Goal: Task Accomplishment & Management: Use online tool/utility

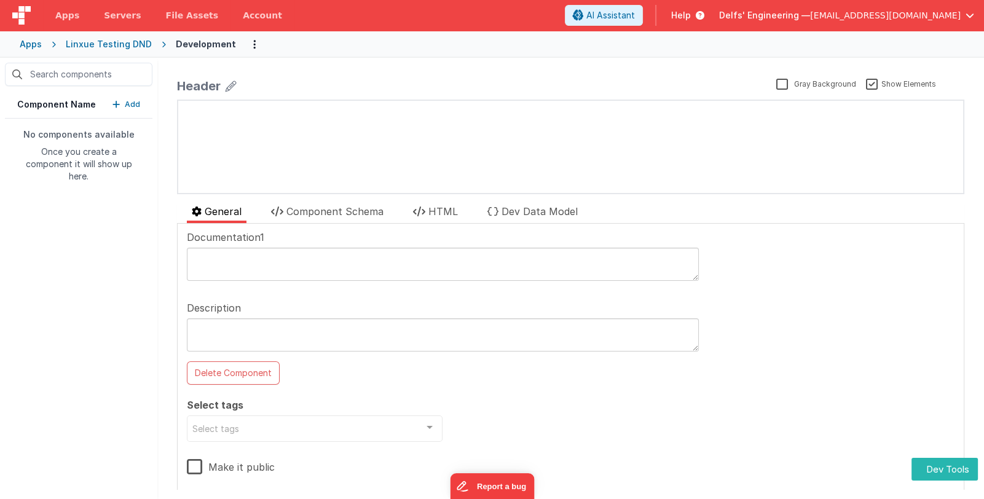
click at [125, 104] on button "Add" at bounding box center [126, 104] width 28 height 12
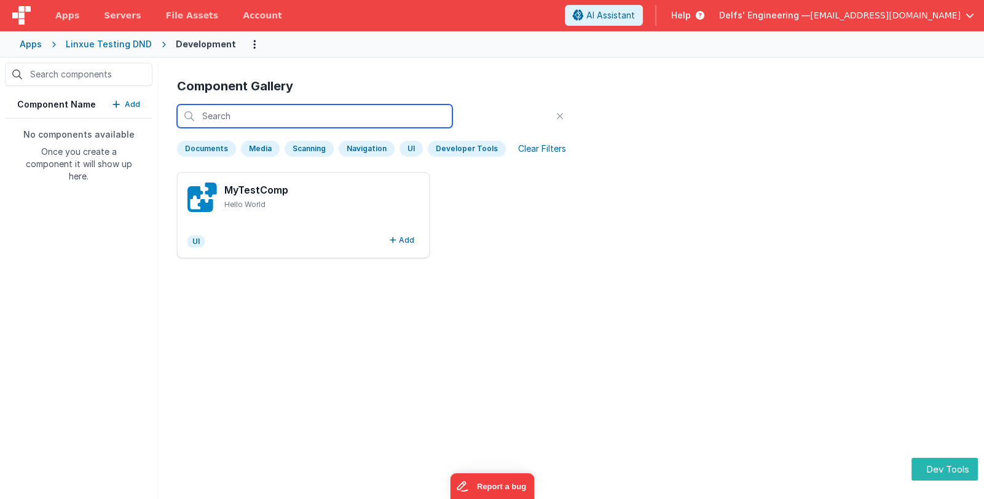
click at [249, 113] on input "text" at bounding box center [314, 115] width 275 height 23
type input "bla"
click at [556, 113] on icon at bounding box center [559, 116] width 7 height 10
click at [316, 111] on input "text" at bounding box center [314, 115] width 275 height 23
type input "sfgs"
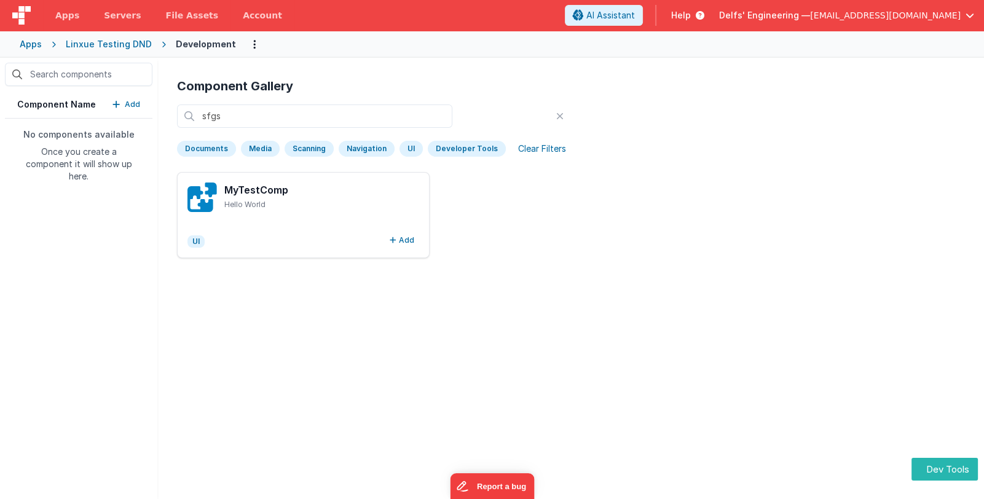
click at [534, 149] on div "Clear Filters" at bounding box center [542, 148] width 63 height 17
click at [528, 146] on div "Clear Filters" at bounding box center [542, 148] width 63 height 17
click at [556, 113] on icon at bounding box center [559, 116] width 7 height 10
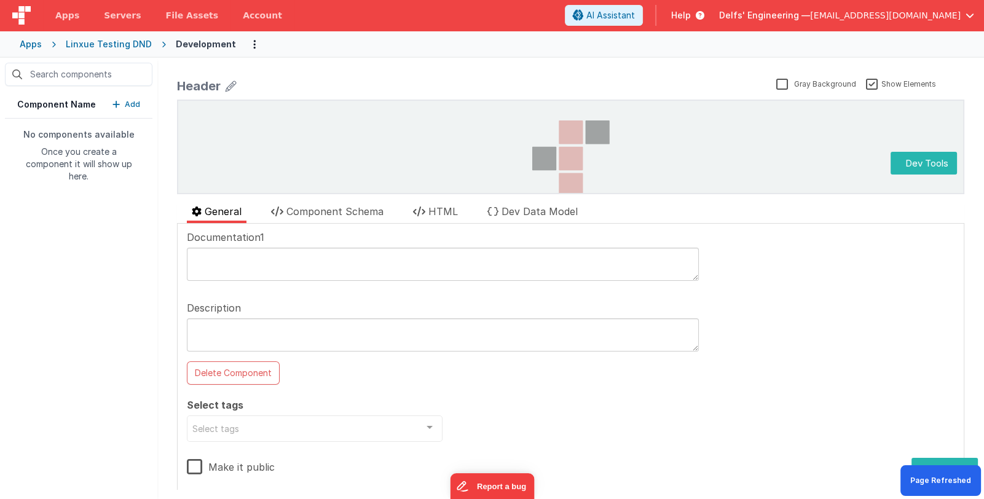
click at [129, 106] on p "Add" at bounding box center [132, 104] width 15 height 12
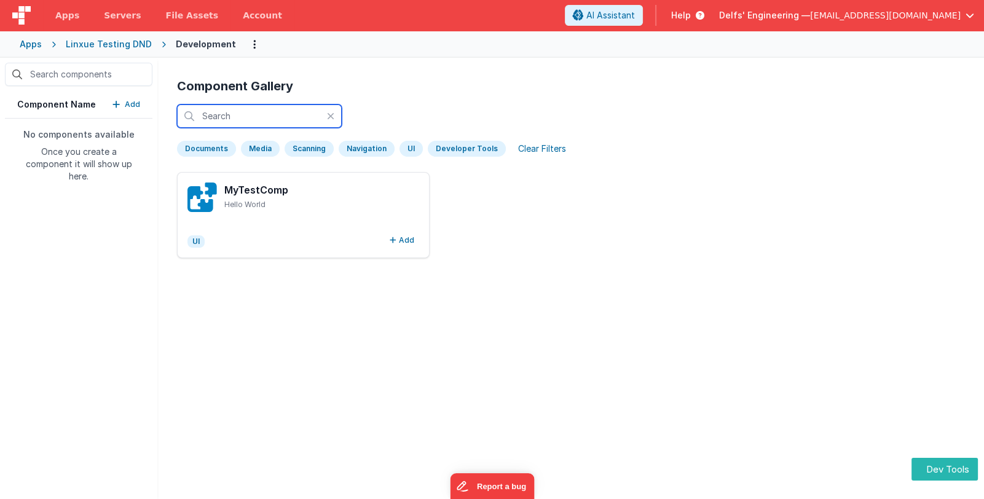
click at [252, 119] on input "text" at bounding box center [259, 115] width 165 height 23
type input "fsafawe"
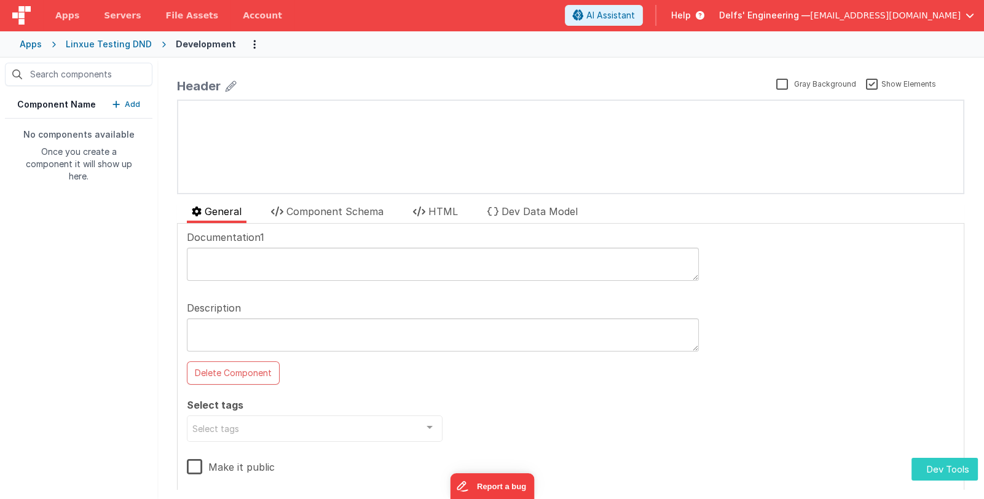
click at [939, 466] on button "Dev Tools" at bounding box center [944, 469] width 66 height 23
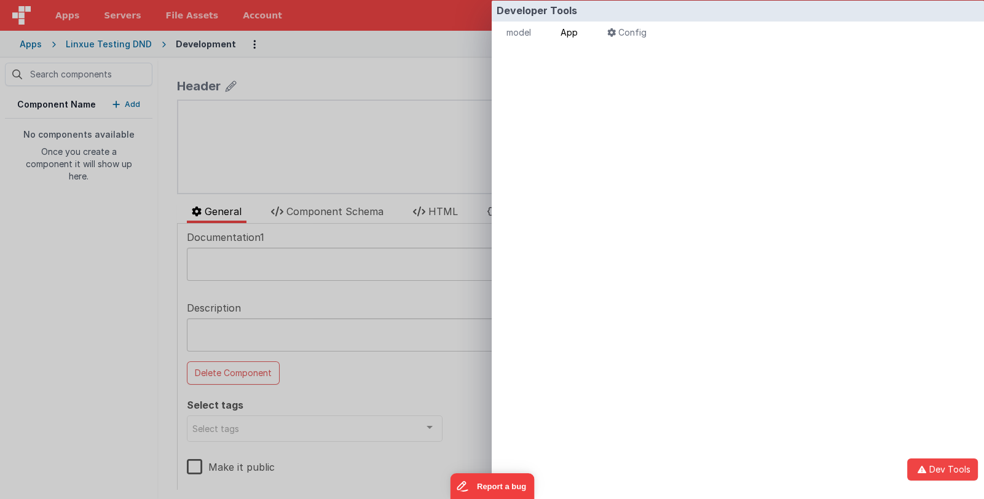
click at [577, 32] on span "App" at bounding box center [568, 32] width 17 height 10
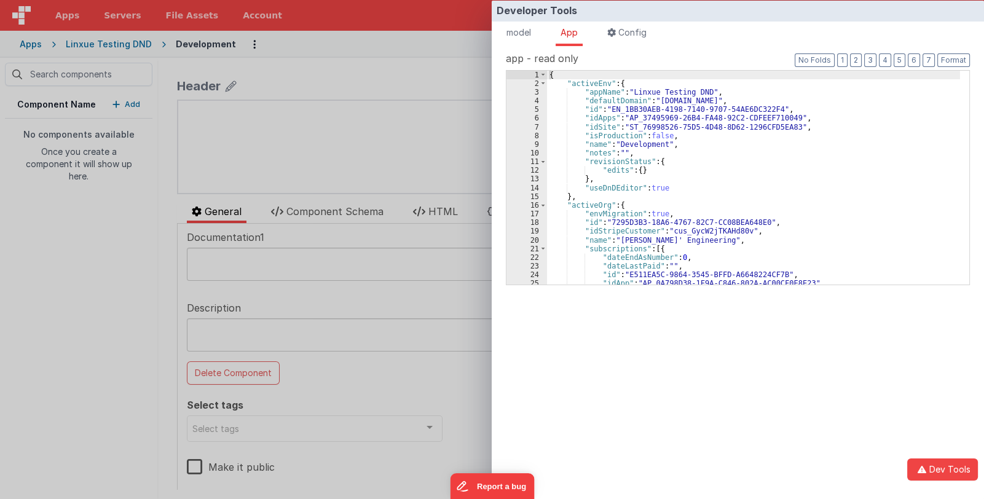
click at [695, 182] on div "{ "activeEnv" : { "appName" : "Linxue Testing DND" , "defaultDomain" : "linxuet…" at bounding box center [753, 186] width 413 height 231
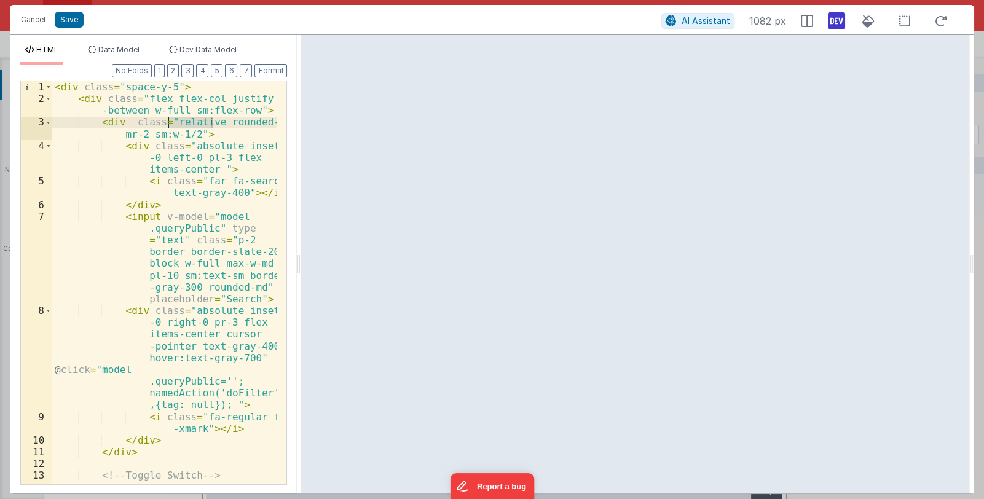
click at [157, 134] on html "Cancel Save AI Assistant 1082 px HTML Data Model Dev Data Model Format 7 6 5 4 …" at bounding box center [492, 249] width 984 height 499
click at [148, 134] on div "< div class = "space-y-5" > < div class = "flex flex-col justify -between w-ful…" at bounding box center [164, 294] width 225 height 426
drag, startPoint x: 146, startPoint y: 134, endPoint x: 190, endPoint y: 136, distance: 43.7
click at [190, 136] on div "< div class = "space-y-5" > < div class = "flex flex-col justify -between w-ful…" at bounding box center [164, 294] width 225 height 426
click at [163, 22] on html "Cancel Save AI Assistant 1082 px HTML Data Model Dev Data Model Format 7 6 5 4 …" at bounding box center [492, 249] width 984 height 499
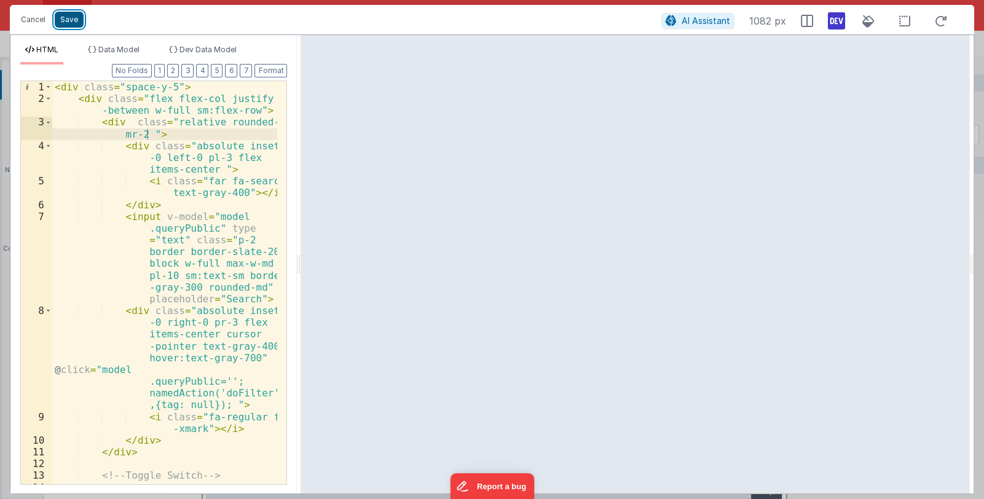
click at [68, 18] on button "Save" at bounding box center [69, 20] width 29 height 16
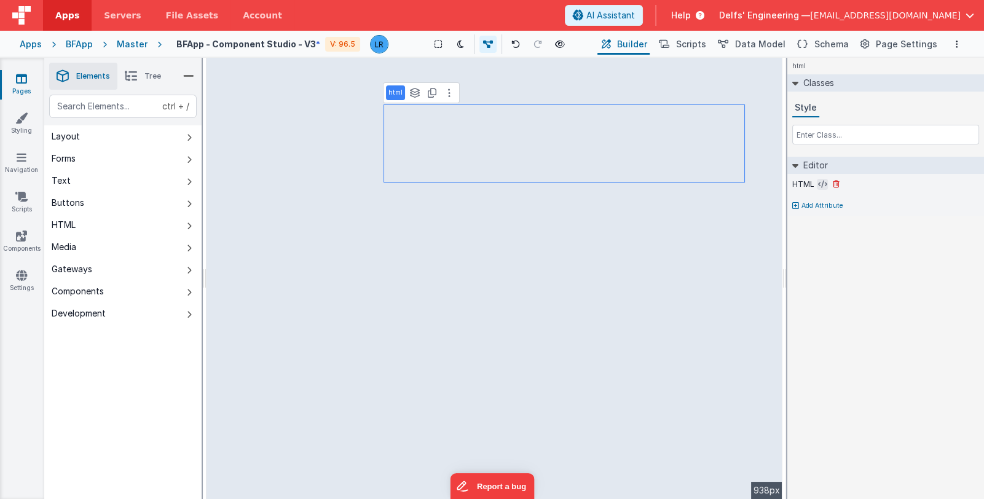
click at [818, 183] on icon at bounding box center [822, 184] width 9 height 10
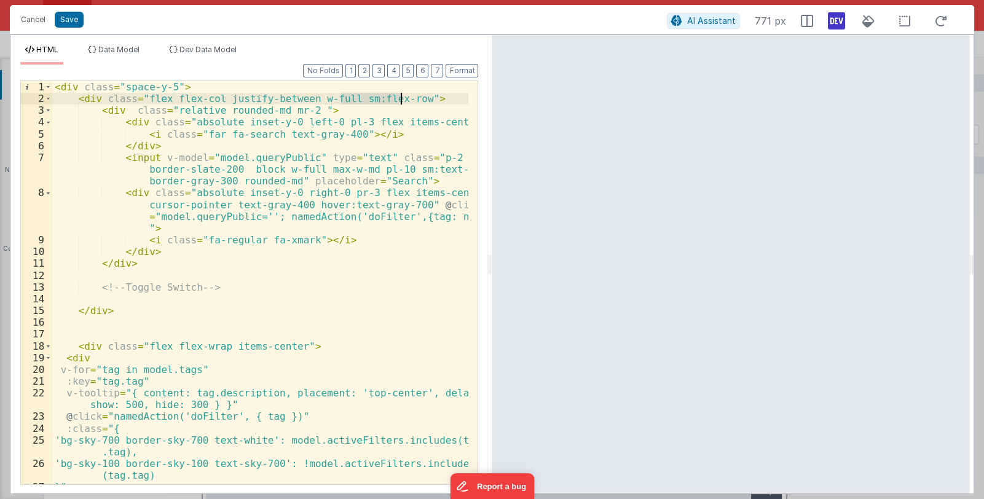
drag, startPoint x: 342, startPoint y: 100, endPoint x: 401, endPoint y: 100, distance: 58.4
click at [401, 100] on div "< div class = "space-y-5" > < div class = "flex flex-col justify-between w-full…" at bounding box center [260, 300] width 417 height 439
click at [337, 98] on div "< div class = "space-y-5" > < div class = "flex flex-col justify-between w-full…" at bounding box center [260, 300] width 417 height 439
click at [301, 99] on div "< div class = "space-y-5" > < div class = "flex flex-col justify-between w-full…" at bounding box center [260, 300] width 417 height 439
drag, startPoint x: 304, startPoint y: 100, endPoint x: 347, endPoint y: 99, distance: 43.0
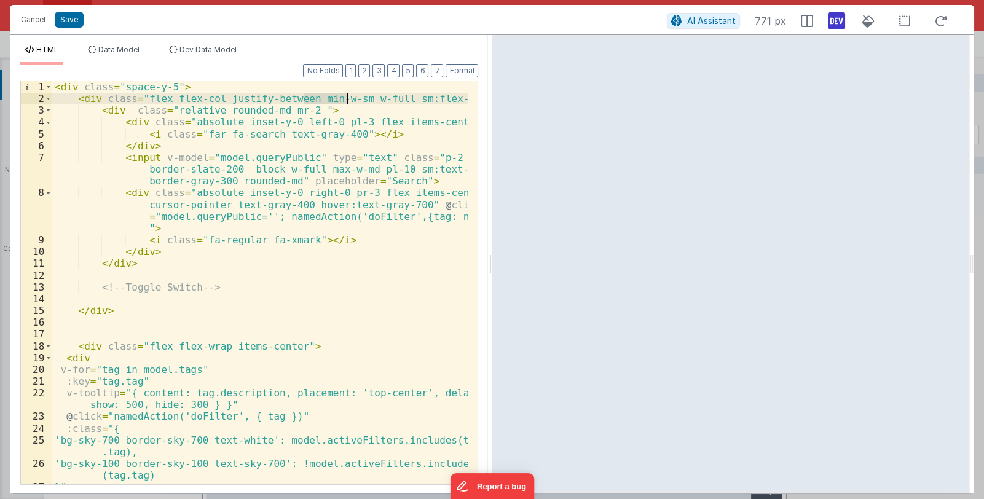
click at [347, 99] on div "< div class = "space-y-5" > < div class = "flex flex-col justify-between min-w-…" at bounding box center [260, 300] width 417 height 439
drag, startPoint x: 302, startPoint y: 98, endPoint x: 346, endPoint y: 97, distance: 44.3
click at [346, 97] on div "< div class = "space-y-5" > < div class = "flex flex-col justify-between min-w-…" at bounding box center [260, 300] width 417 height 439
click at [168, 86] on div "< div class = "space-y-5" > < div class = "flex flex-col justify-between w-full…" at bounding box center [260, 300] width 417 height 439
click at [302, 112] on div "< div class = "space-y-5" > < div class = "flex flex-col justify-between w-full…" at bounding box center [260, 300] width 417 height 439
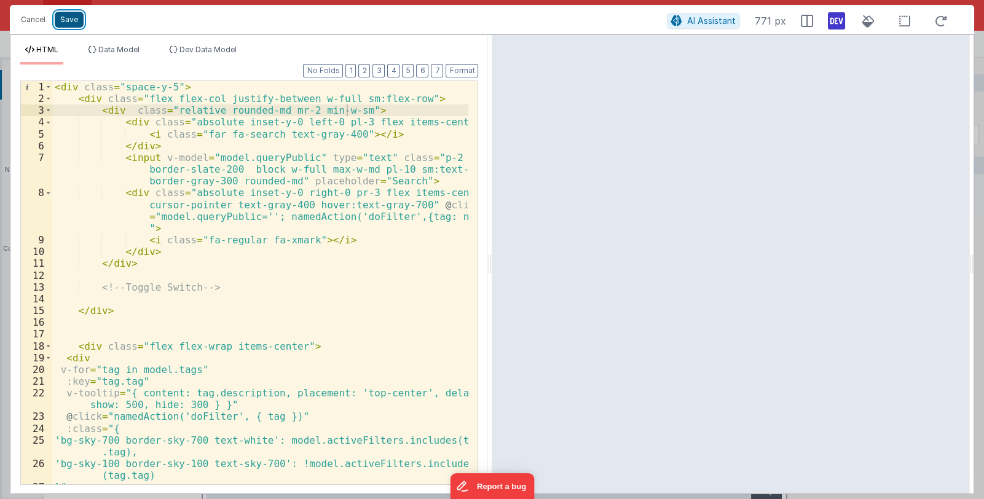
click at [71, 21] on button "Save" at bounding box center [69, 20] width 29 height 16
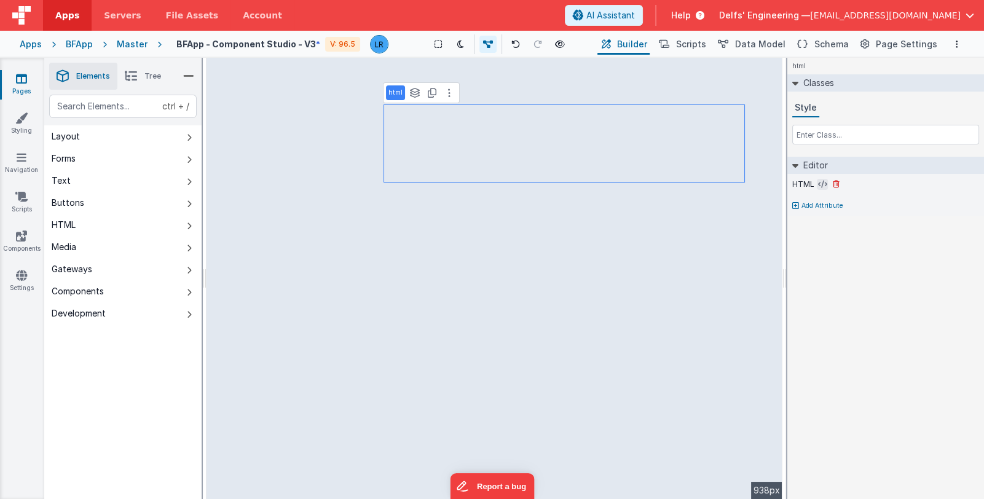
click at [818, 183] on icon at bounding box center [822, 184] width 9 height 10
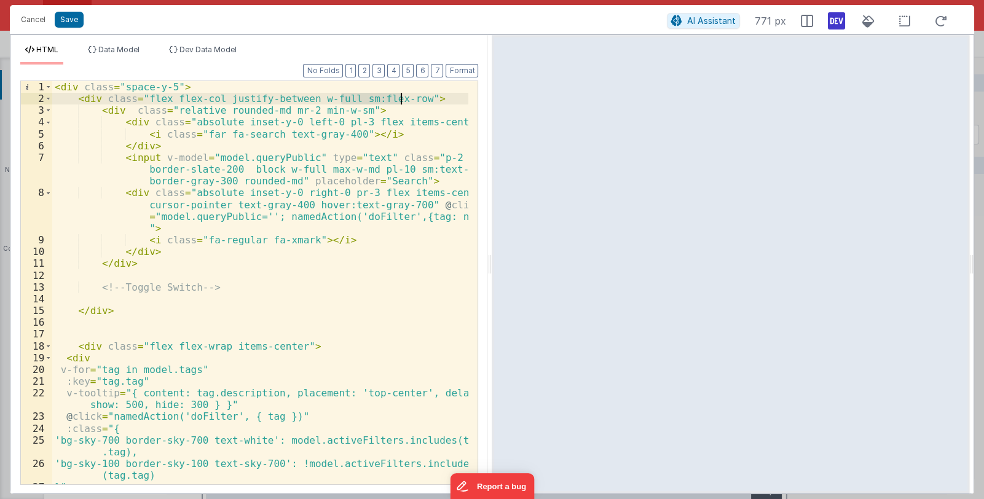
drag, startPoint x: 340, startPoint y: 98, endPoint x: 402, endPoint y: 99, distance: 61.4
click at [402, 99] on div "< div class = "space-y-5" > < div class = "flex flex-col justify-between w-full…" at bounding box center [260, 300] width 417 height 439
drag, startPoint x: 143, startPoint y: 98, endPoint x: 199, endPoint y: 97, distance: 56.5
click at [199, 97] on div "< div class = "space-y-5" > < div class = "flex flex-col justify-between w-full…" at bounding box center [260, 300] width 417 height 439
drag, startPoint x: 212, startPoint y: 97, endPoint x: 168, endPoint y: 100, distance: 43.7
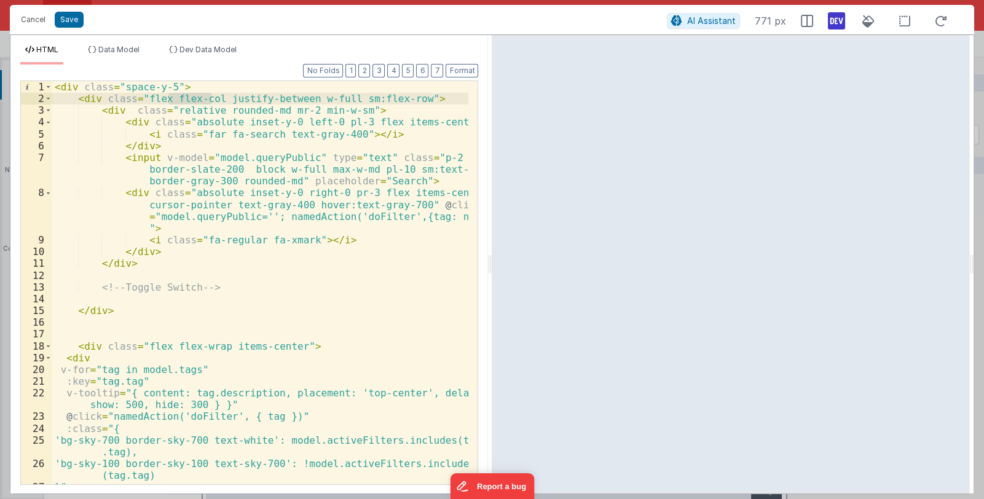
click at [168, 100] on div "< div class = "space-y-5" > < div class = "flex flex-col justify-between w-full…" at bounding box center [260, 300] width 417 height 439
drag, startPoint x: 297, startPoint y: 98, endPoint x: 356, endPoint y: 98, distance: 59.6
click at [356, 98] on div "< div class = "space-y-5" > < div class = "flex justify-between w-full sm:flex-…" at bounding box center [260, 300] width 417 height 439
click at [173, 96] on div "< div class = "space-y-5" > < div class = "flex justify-between w-full " > < di…" at bounding box center [260, 300] width 417 height 439
drag, startPoint x: 289, startPoint y: 97, endPoint x: 267, endPoint y: 97, distance: 22.1
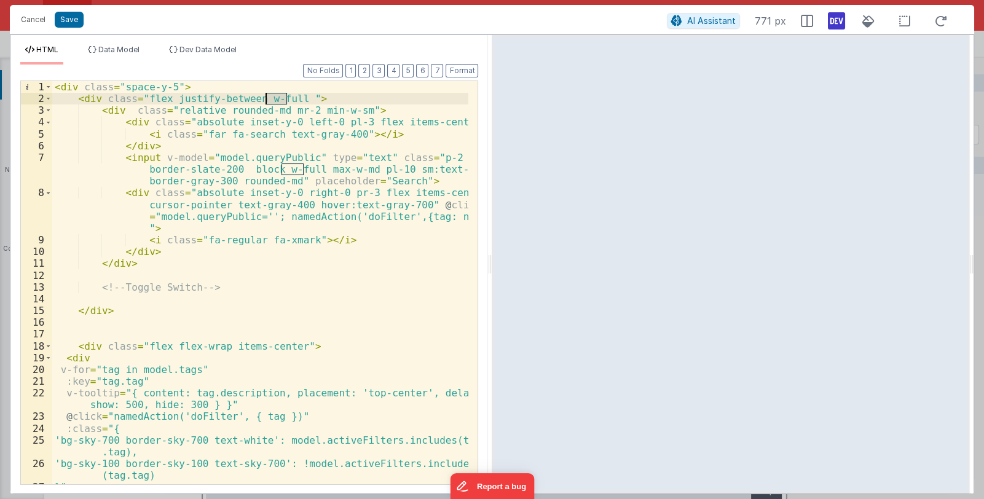
click at [267, 97] on div "< div class = "space-y-5" > < div class = "flex justify-between w-full " > < di…" at bounding box center [260, 300] width 417 height 439
click at [69, 21] on button "Save" at bounding box center [69, 20] width 29 height 16
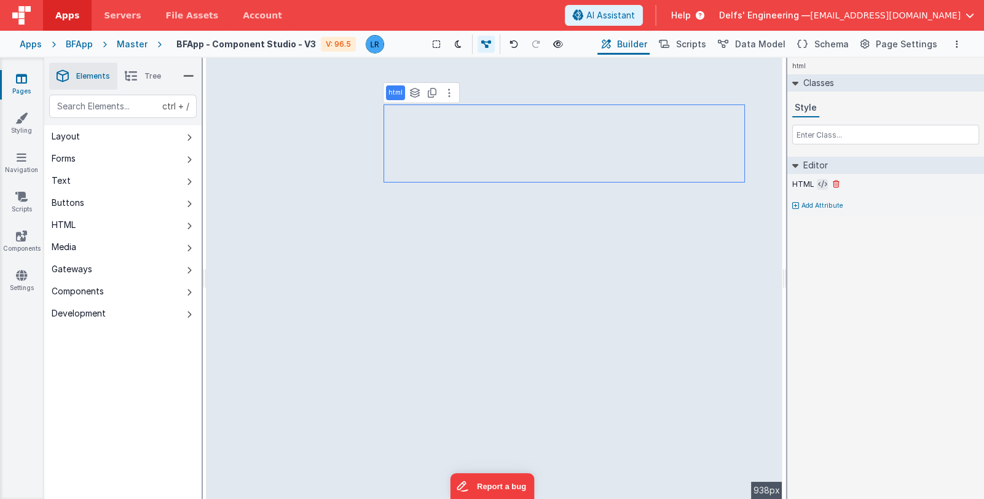
click at [818, 186] on icon at bounding box center [822, 184] width 9 height 10
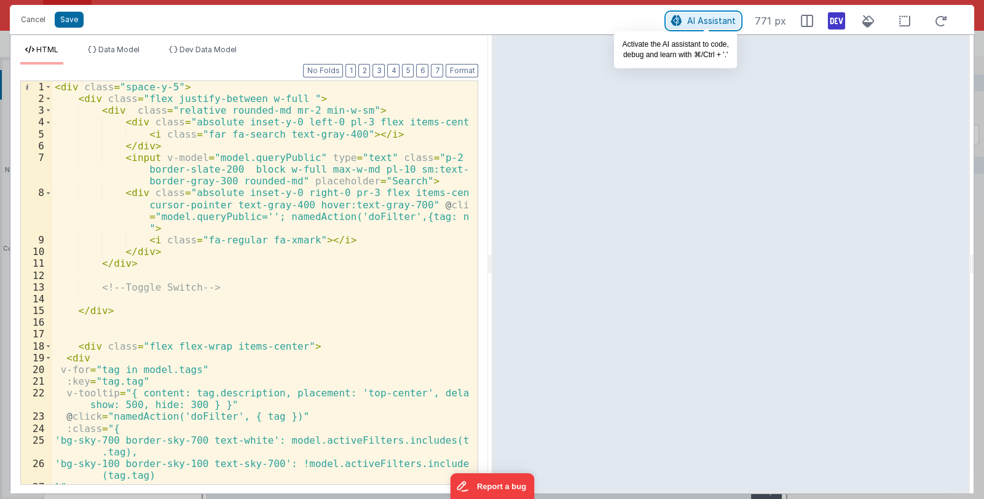
click at [692, 19] on span "AI Assistant" at bounding box center [711, 20] width 49 height 10
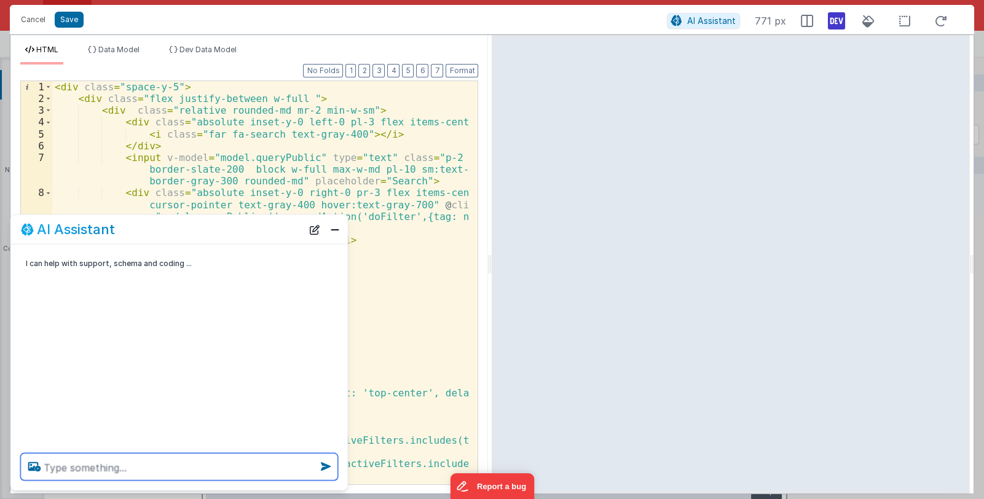
click at [144, 466] on textarea at bounding box center [179, 466] width 317 height 27
type textarea "can you add min width to the search bar"
click at [181, 468] on textarea at bounding box center [179, 466] width 317 height 27
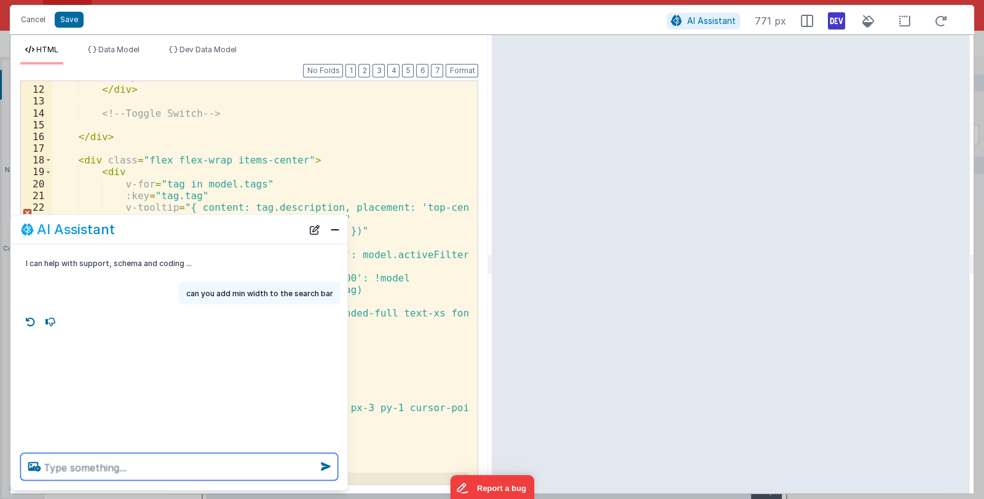
scroll to position [197, 0]
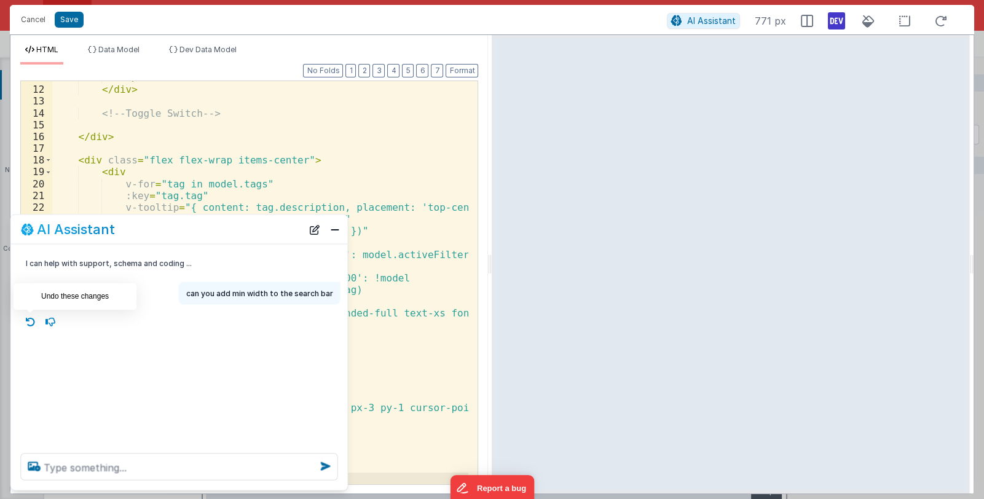
click at [30, 316] on icon at bounding box center [31, 322] width 20 height 20
type textarea "can you add min width to the search bar"
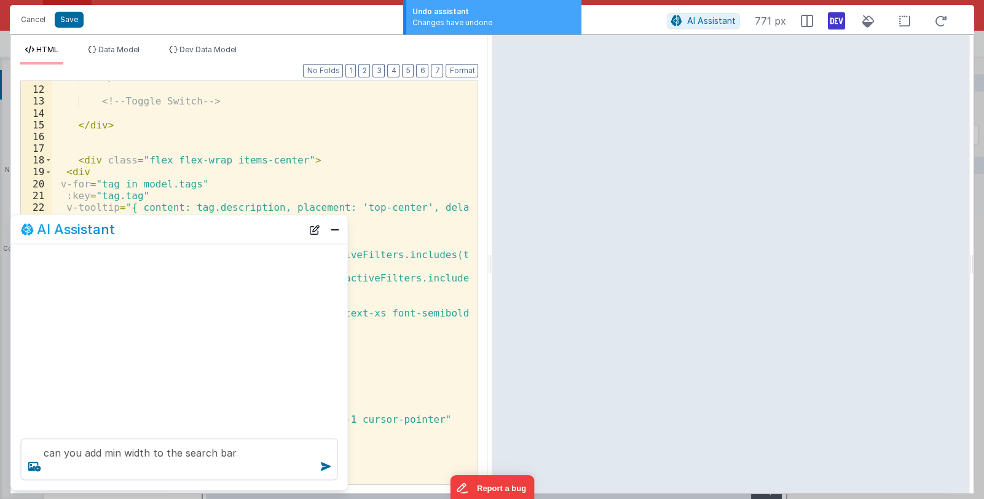
scroll to position [185, 0]
click at [36, 20] on button "Cancel" at bounding box center [33, 19] width 37 height 17
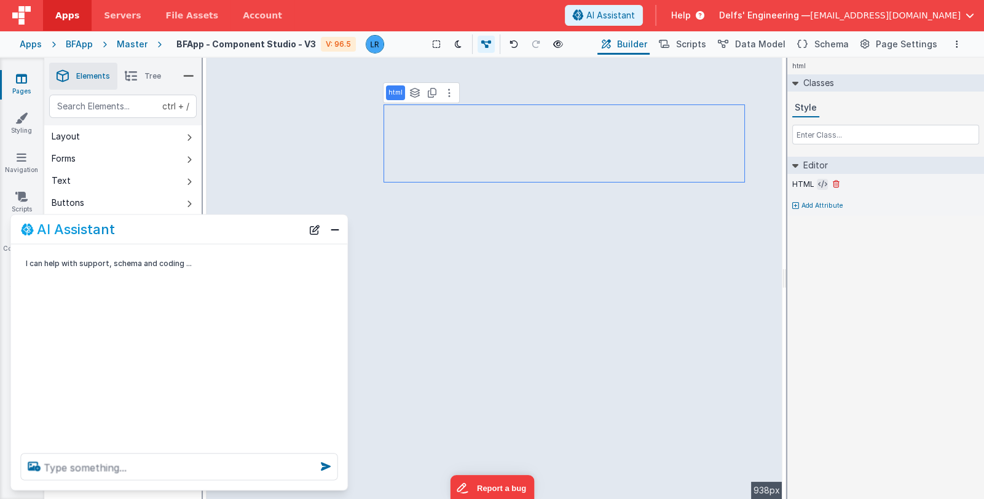
click at [818, 180] on icon at bounding box center [822, 184] width 9 height 10
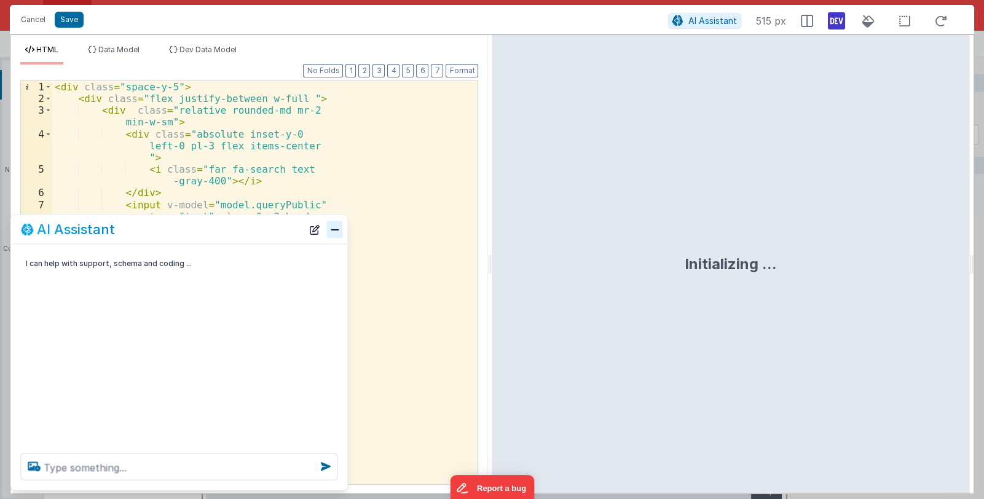
click at [335, 229] on button "Close" at bounding box center [335, 229] width 16 height 17
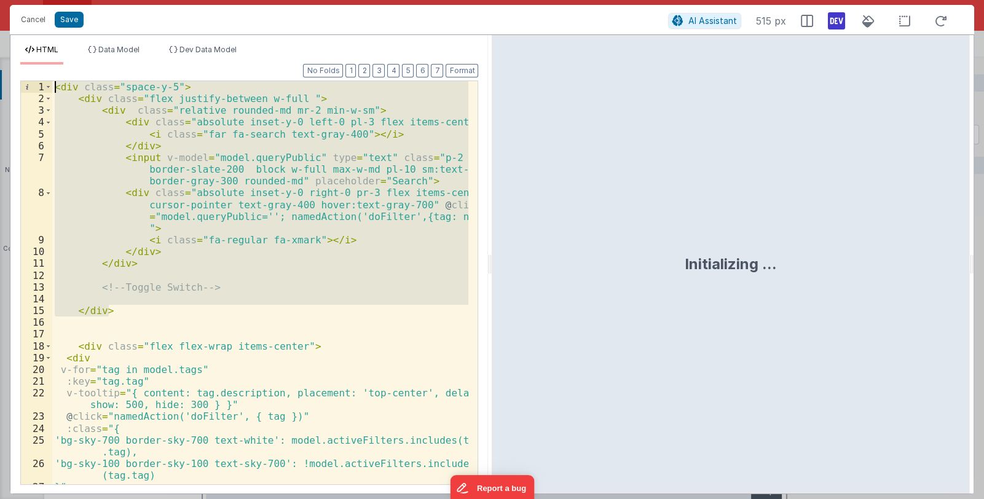
drag, startPoint x: 115, startPoint y: 311, endPoint x: 17, endPoint y: 66, distance: 263.3
click at [17, 66] on div "Format 7 6 5 4 3 2 1 No Folds 1 2 3 4 5 6 7 8 9 10 11 12 13 14 15 16 17 18 19 2…" at bounding box center [248, 279] width 477 height 429
click at [131, 309] on div "< div class = "space-y-5" > < div class = "flex justify-between w-full " > < di…" at bounding box center [260, 282] width 416 height 403
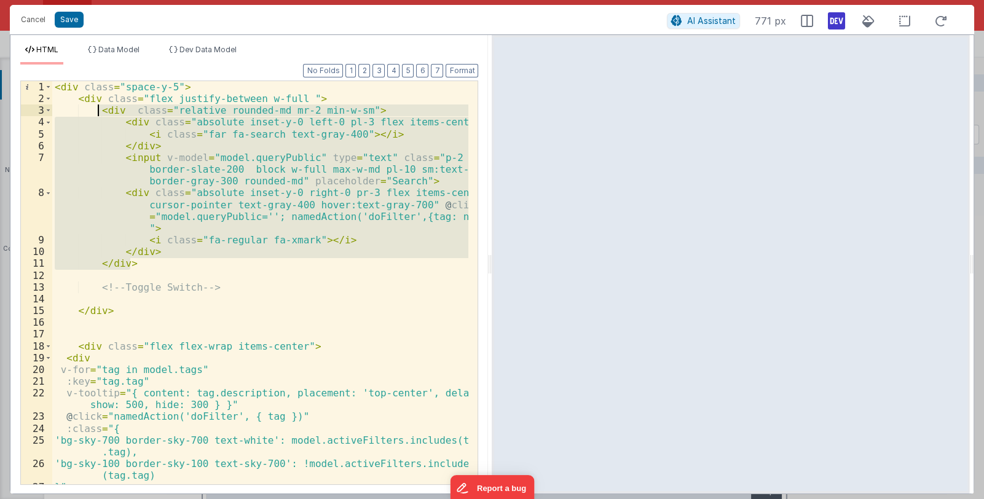
drag, startPoint x: 127, startPoint y: 251, endPoint x: 100, endPoint y: 114, distance: 139.0
click at [100, 114] on div "< div class = "space-y-5" > < div class = "flex justify-between w-full " > < di…" at bounding box center [260, 300] width 417 height 439
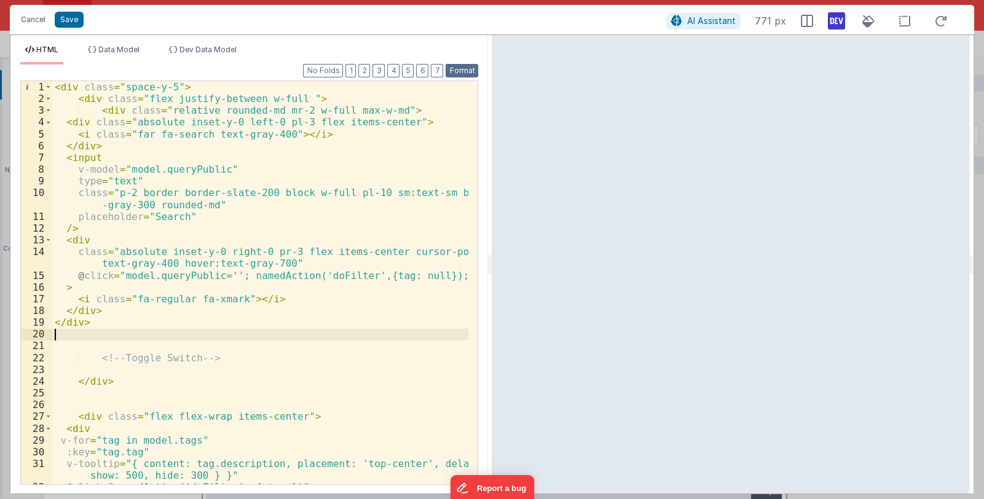
click at [466, 70] on button "Format" at bounding box center [461, 71] width 33 height 14
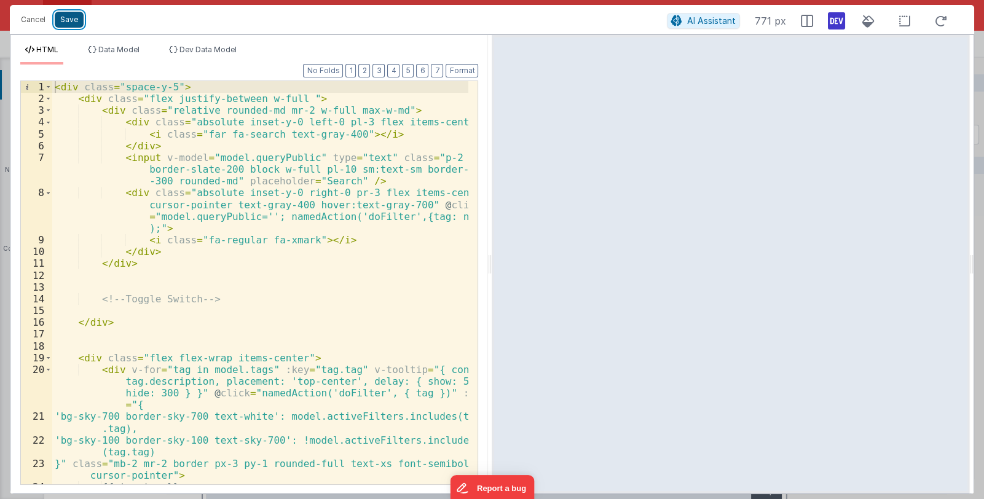
click at [74, 21] on button "Save" at bounding box center [69, 20] width 29 height 16
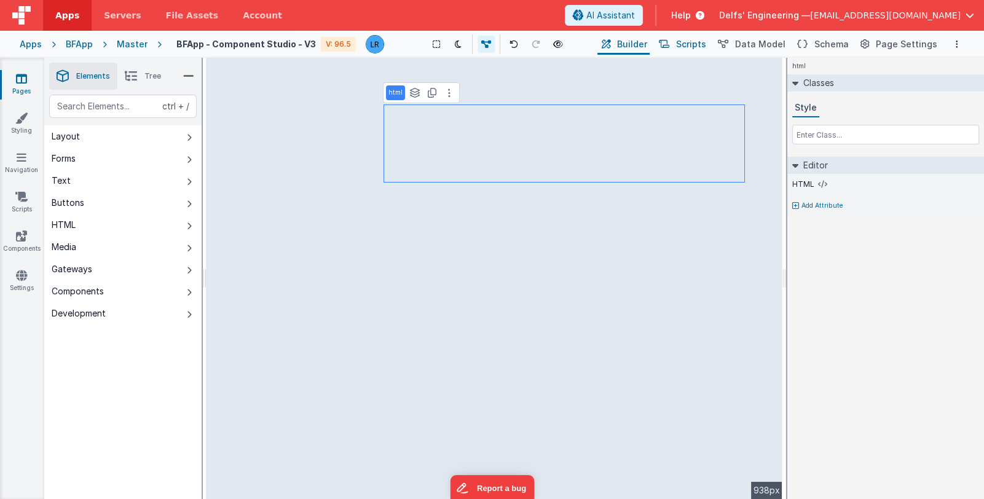
click at [702, 47] on span "Scripts" at bounding box center [691, 44] width 30 height 12
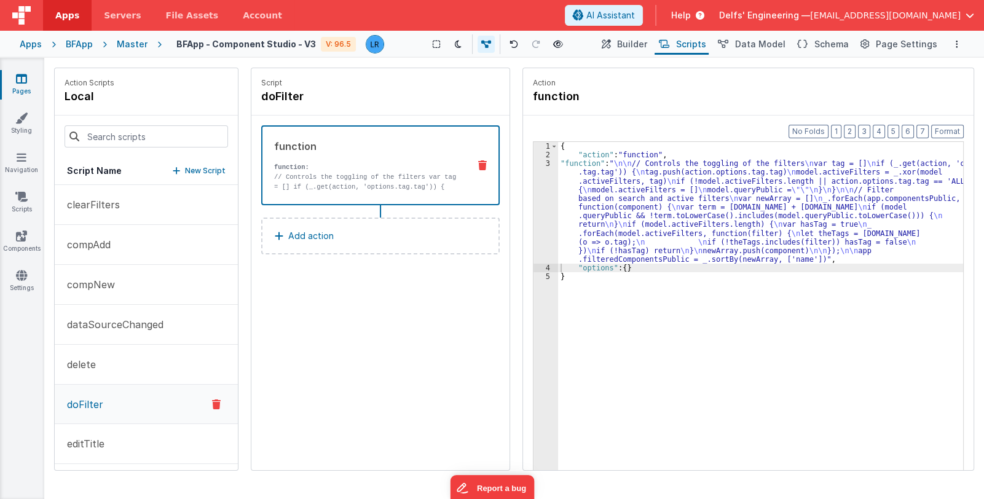
click at [619, 209] on div "{ "action" : "function" , "function" : " \n\n // Controls the toggling of the f…" at bounding box center [760, 334] width 405 height 384
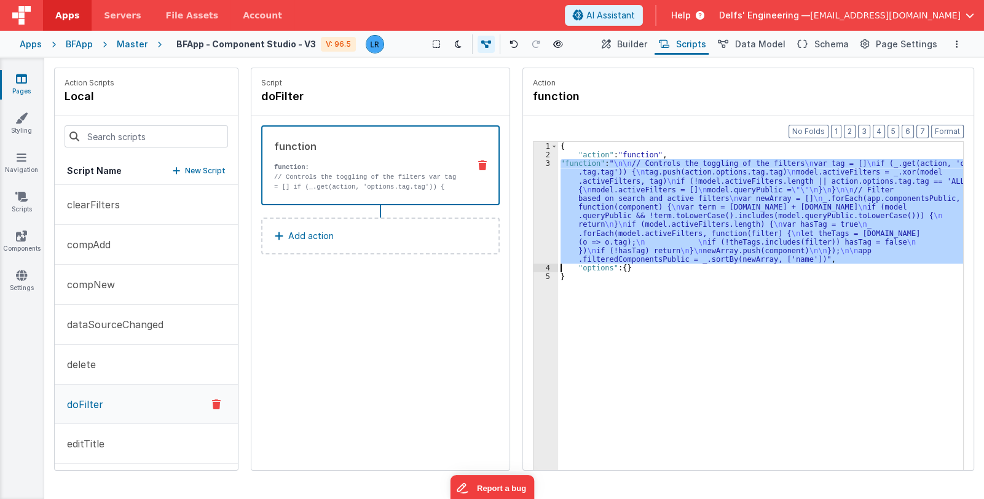
click at [546, 220] on div "3" at bounding box center [545, 211] width 25 height 104
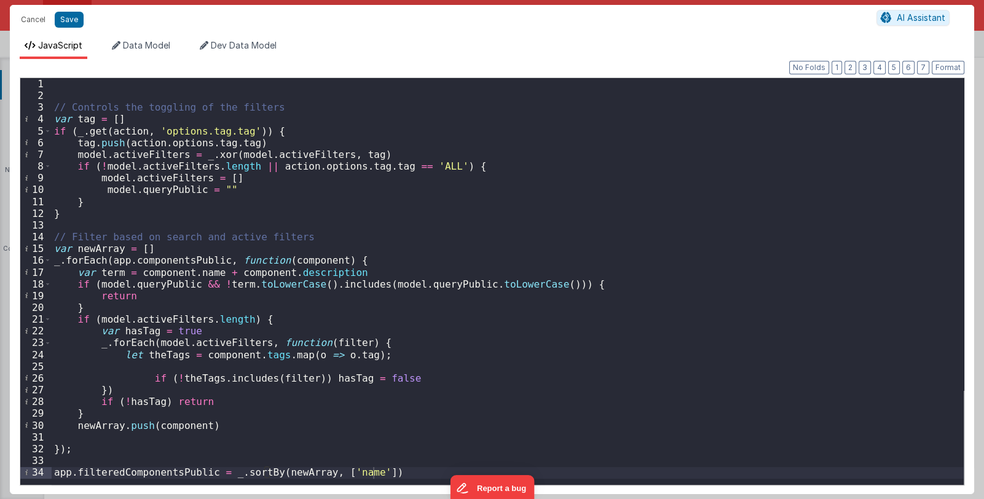
click at [227, 286] on div "// Controls the toggling of the filters var tag = [ ] if ( _ . get ( action , '…" at bounding box center [508, 293] width 912 height 430
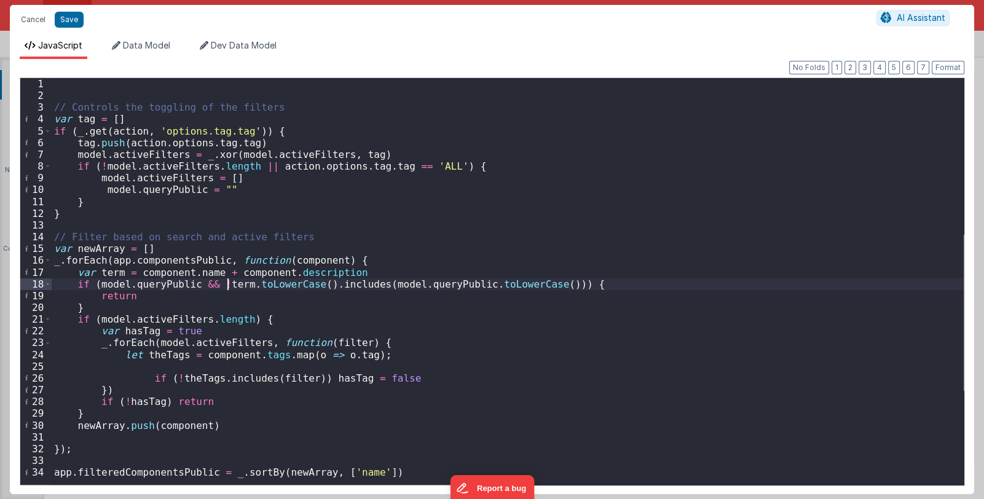
click at [227, 286] on div "// Controls the toggling of the filters var tag = [ ] if ( _ . get ( action , '…" at bounding box center [508, 293] width 912 height 430
click at [151, 272] on div "// Controls the toggling of the filters var tag = [ ] if ( _ . get ( action , '…" at bounding box center [508, 293] width 912 height 430
click at [285, 272] on div "// Controls the toggling of the filters var tag = [ ] if ( _ . get ( action , '…" at bounding box center [508, 293] width 912 height 430
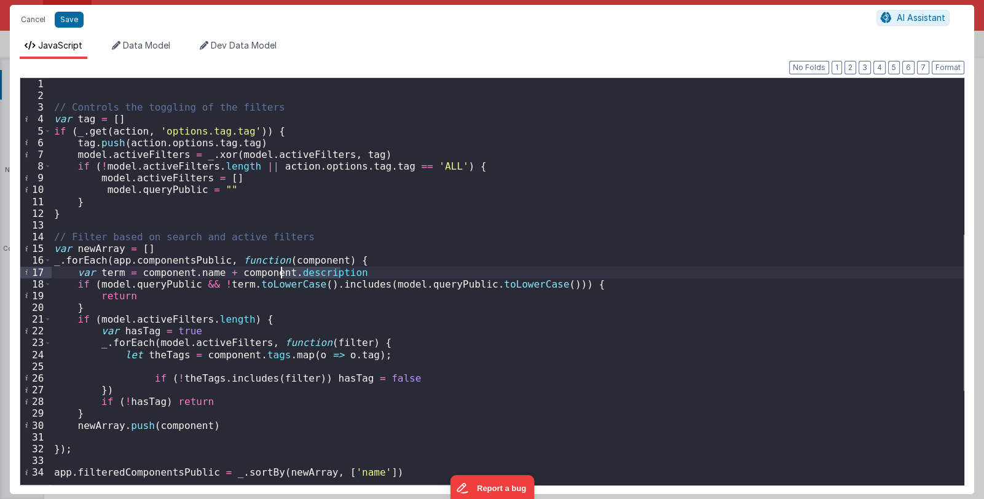
click at [396, 278] on div "// Controls the toggling of the filters var tag = [ ] if ( _ . get ( action , '…" at bounding box center [508, 293] width 912 height 430
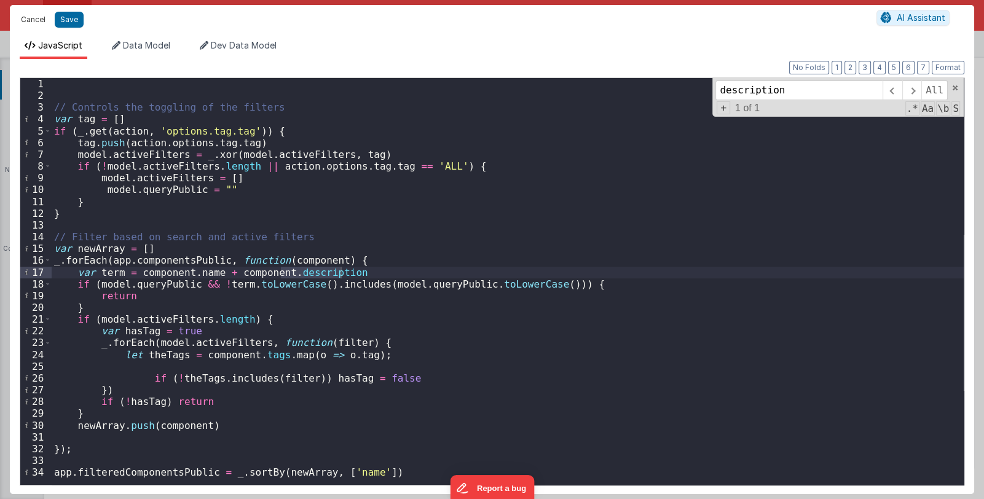
type input "description"
click at [30, 20] on button "Cancel" at bounding box center [33, 19] width 37 height 17
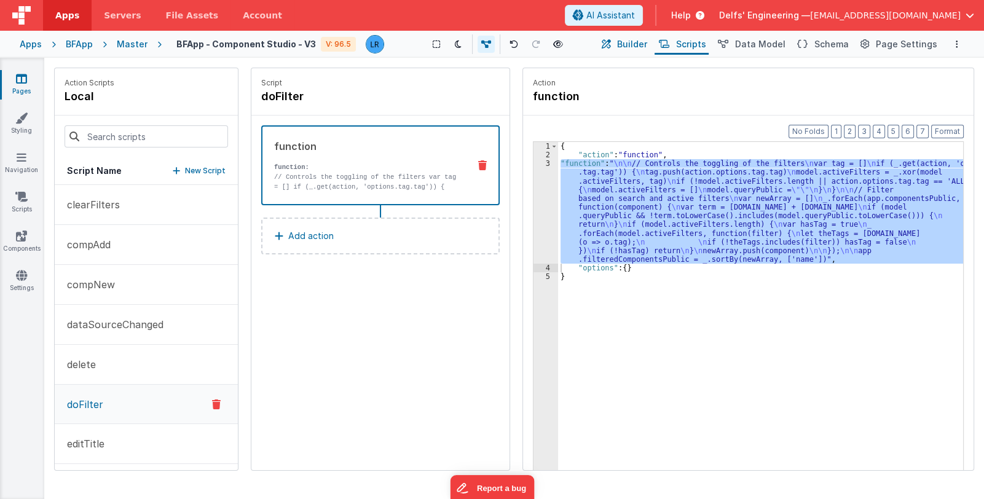
click at [638, 44] on span "Builder" at bounding box center [632, 44] width 30 height 12
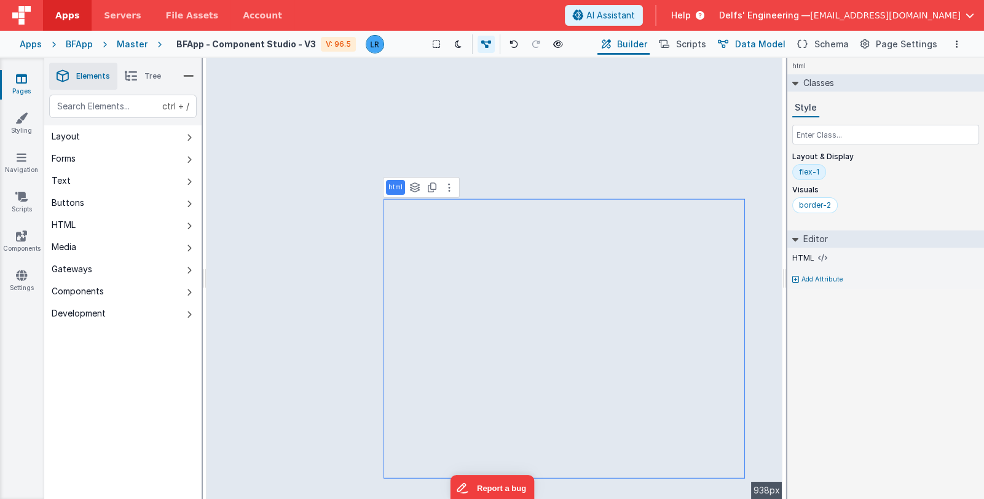
click at [759, 49] on span "Data Model" at bounding box center [760, 44] width 50 height 12
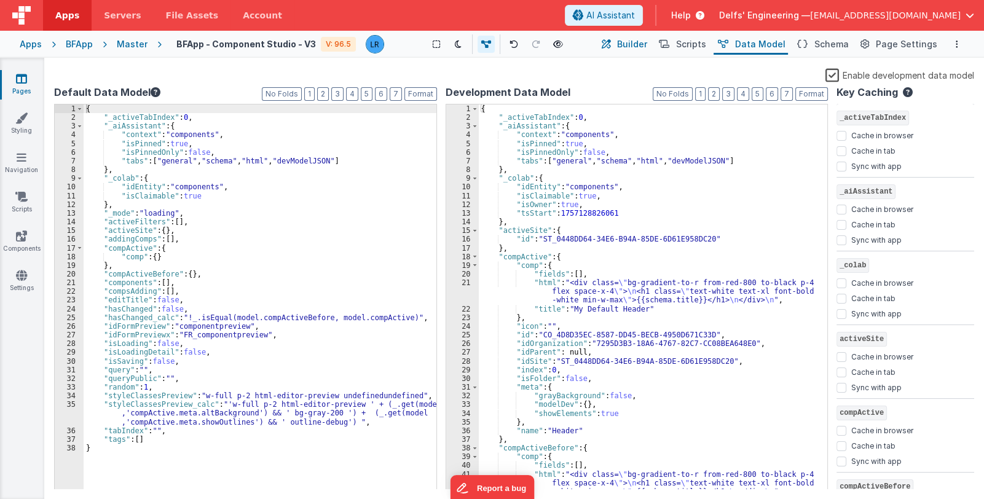
click at [634, 45] on span "Builder" at bounding box center [632, 44] width 30 height 12
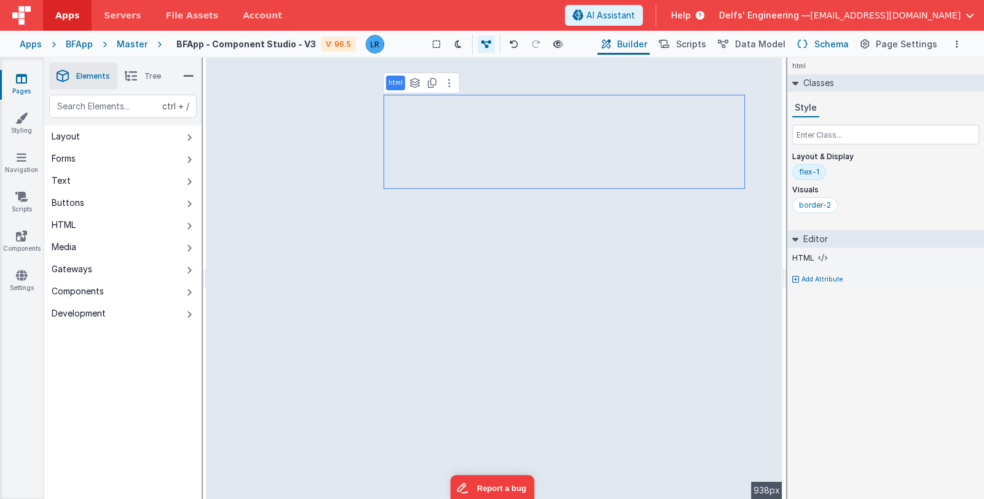
click at [818, 41] on button "Schema" at bounding box center [822, 44] width 58 height 21
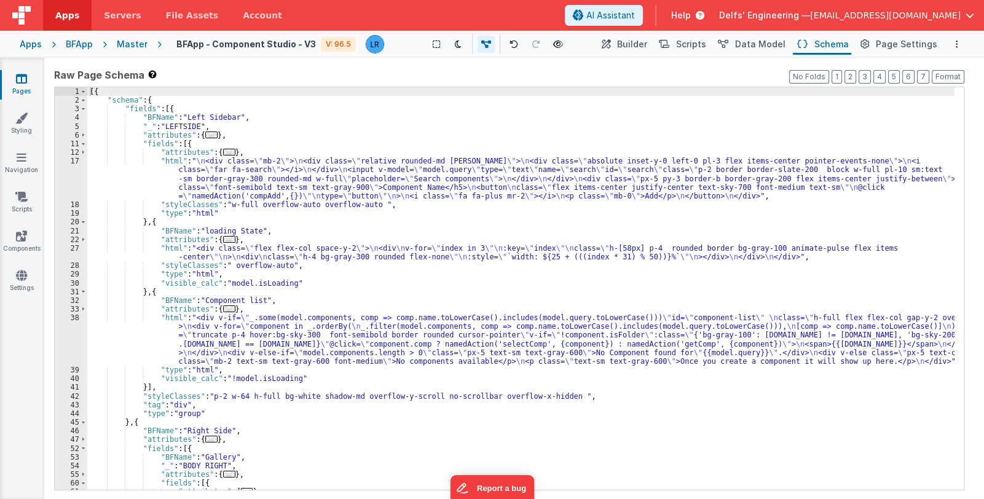
click at [458, 249] on div "[{ "schema" : { "fields" : [{ "BFName" : "Left Sidebar" , "_" : "LEFTSIDE" , "a…" at bounding box center [520, 297] width 867 height 420
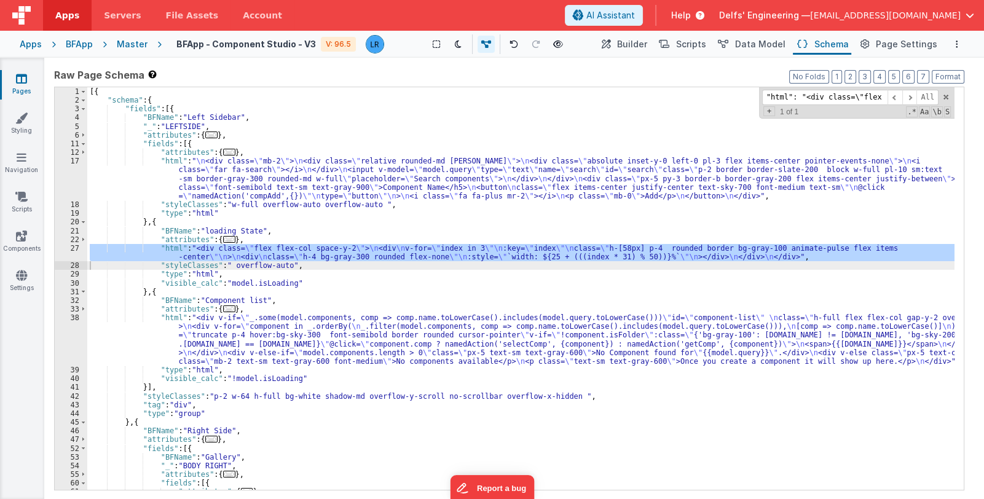
scroll to position [0, 1508]
click at [22, 82] on icon at bounding box center [21, 78] width 11 height 12
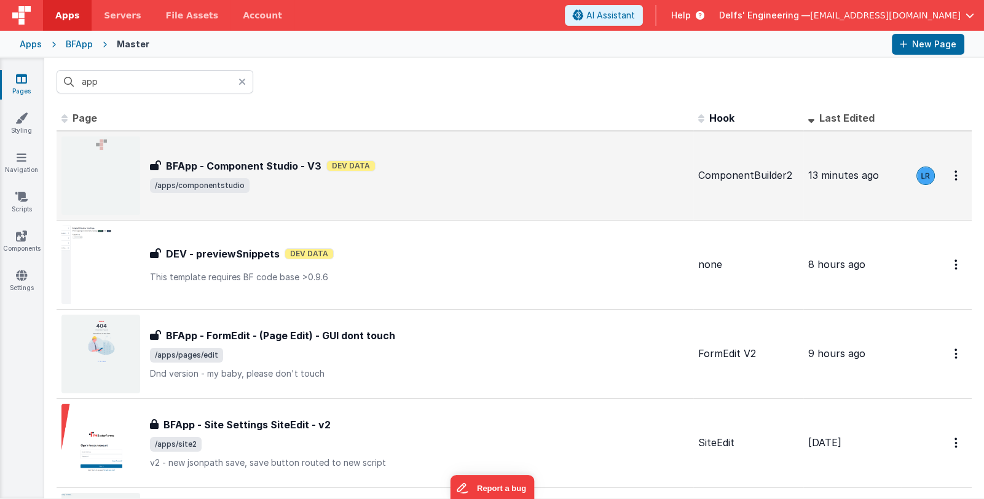
click at [396, 178] on span "/apps/componentstudio" at bounding box center [419, 185] width 538 height 15
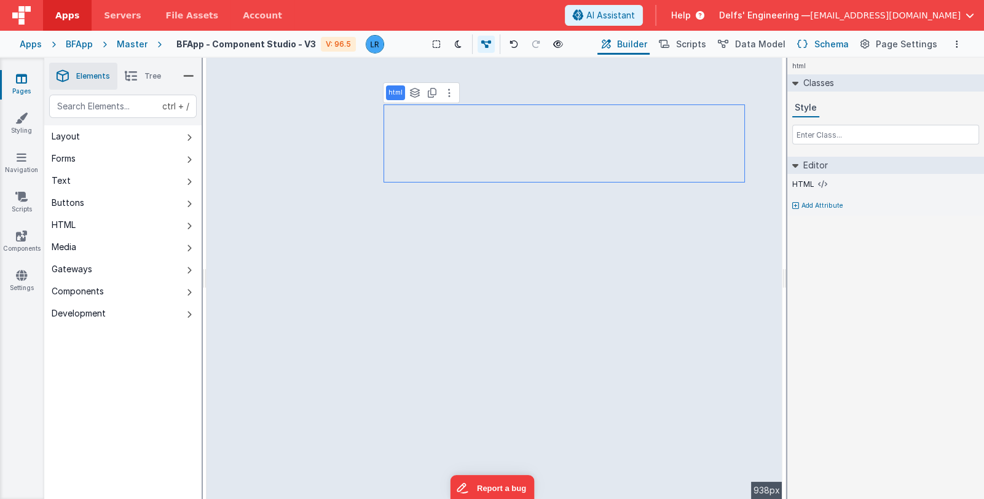
click at [842, 44] on span "Schema" at bounding box center [831, 44] width 34 height 12
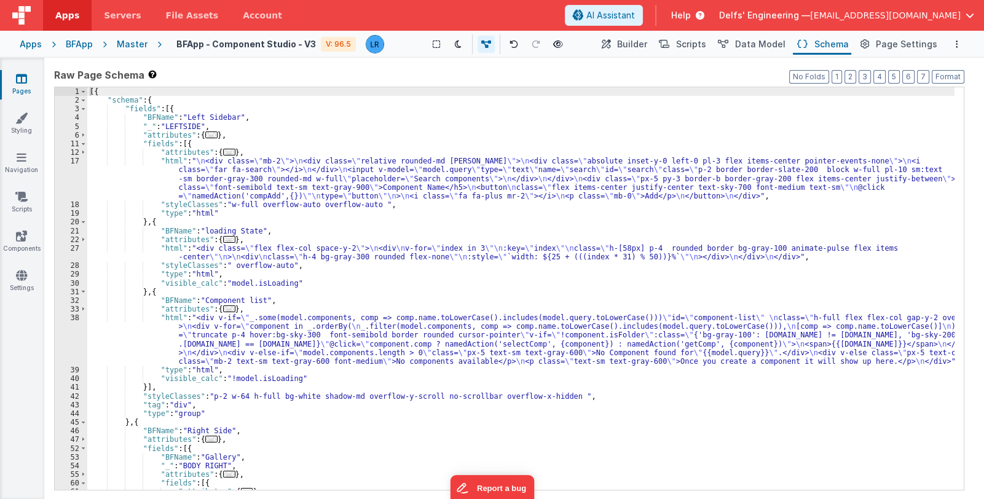
click at [474, 234] on div "[{ "schema" : { "fields" : [{ "BFName" : "Left Sidebar" , "_" : "LEFTSIDE" , "a…" at bounding box center [520, 297] width 867 height 420
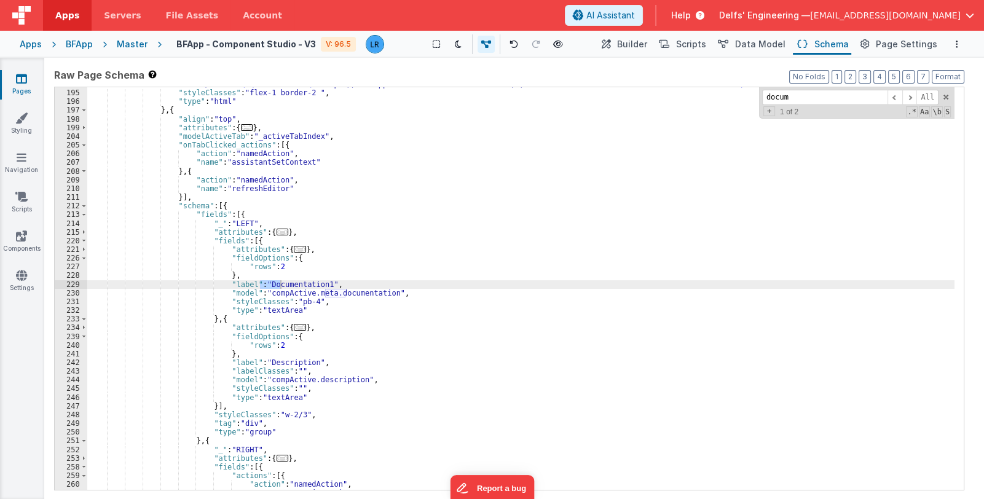
type input "docum"
click at [315, 284] on div ""html" : " <iframe \n id= \" theIframe \" \n class= \" h-full \" width= \" 100%…" at bounding box center [520, 285] width 867 height 429
click at [645, 45] on span "Builder" at bounding box center [632, 44] width 30 height 12
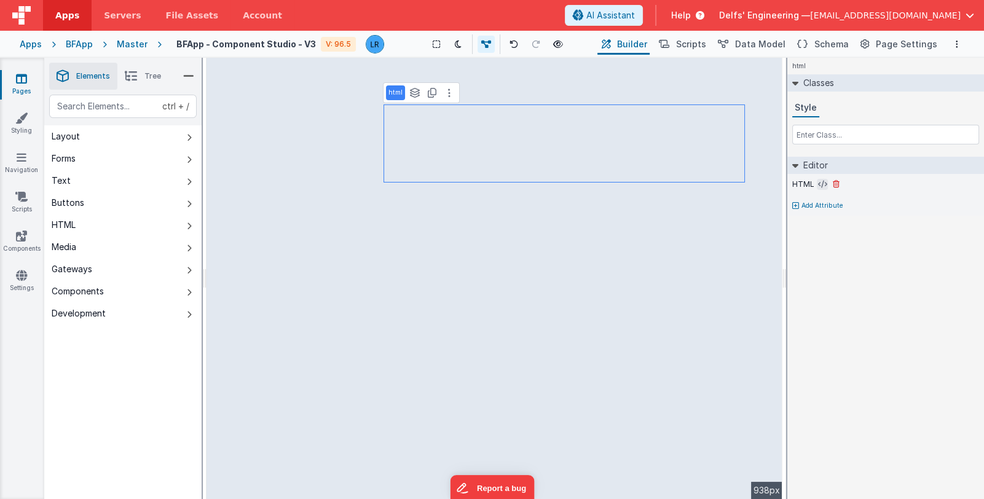
click at [818, 181] on icon at bounding box center [822, 184] width 9 height 10
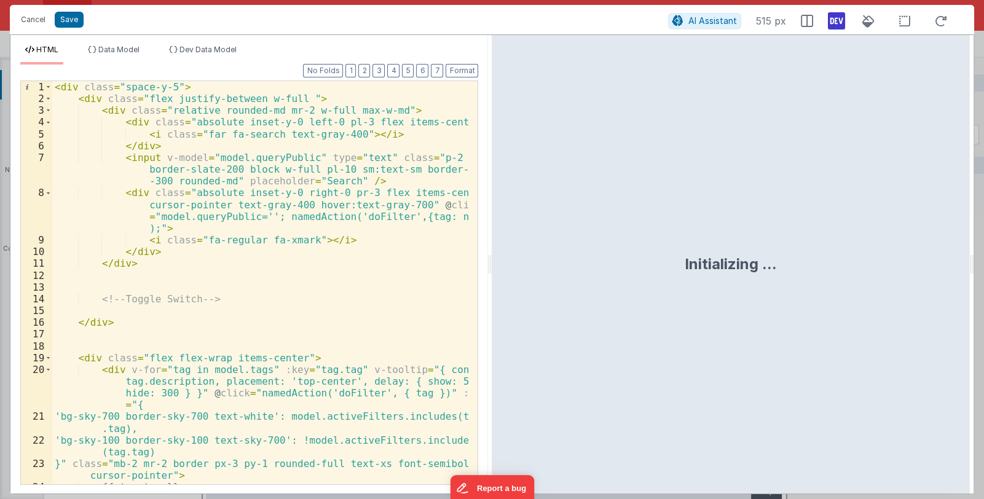
click at [286, 209] on div "< div class = "space-y-5" > < div class = "flex justify-between w-full " > < di…" at bounding box center [260, 294] width 417 height 426
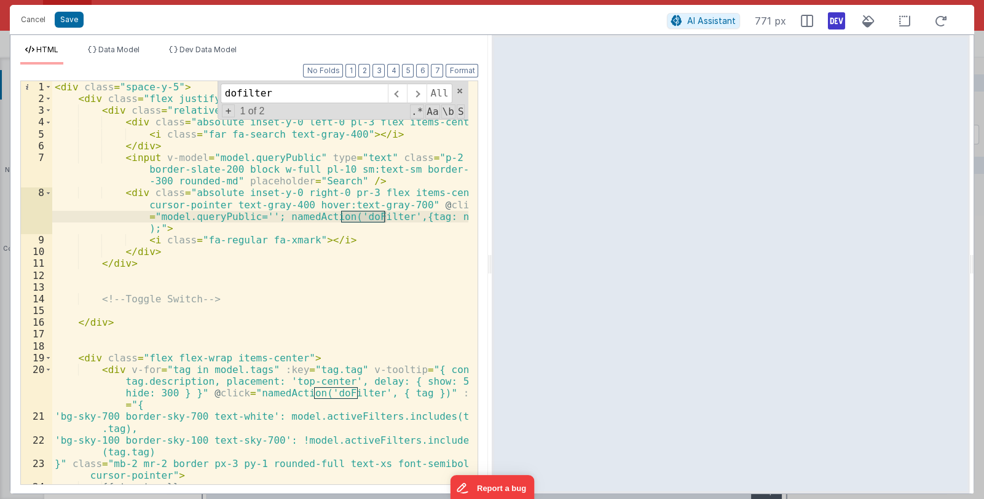
type input "dofilter"
drag, startPoint x: 268, startPoint y: 217, endPoint x: 147, endPoint y: 227, distance: 120.8
click at [147, 227] on div "< div class = "space-y-5" > < div class = "flex justify-between w-full " > < di…" at bounding box center [260, 294] width 417 height 426
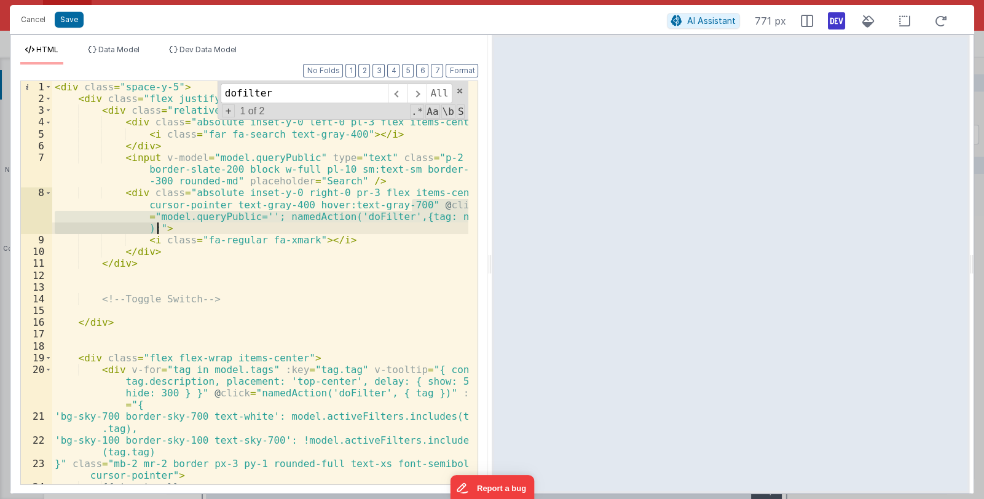
drag, startPoint x: 410, startPoint y: 204, endPoint x: 155, endPoint y: 225, distance: 255.2
click at [155, 225] on div "< div class = "space-y-5" > < div class = "flex justify-between w-full " > < di…" at bounding box center [260, 294] width 417 height 426
click at [34, 23] on button "Cancel" at bounding box center [33, 19] width 37 height 17
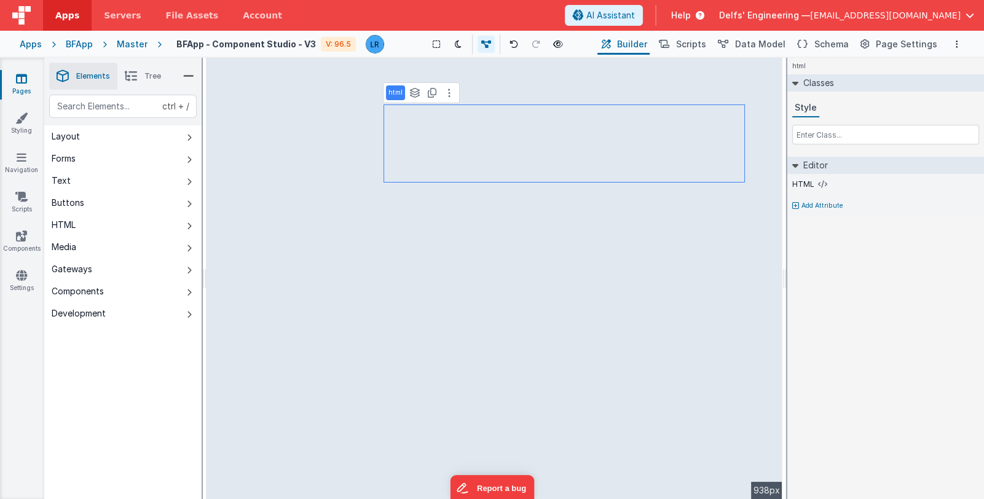
click at [18, 79] on icon at bounding box center [21, 78] width 11 height 12
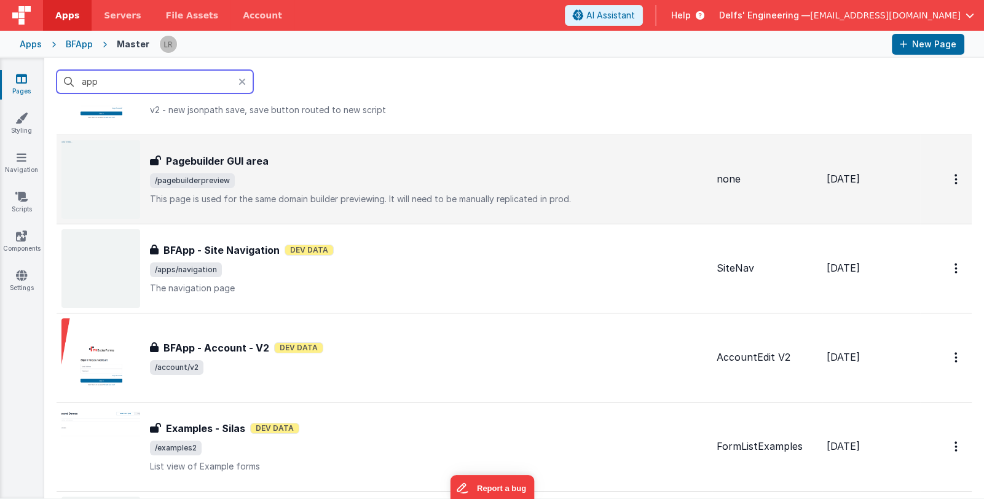
scroll to position [369, 0]
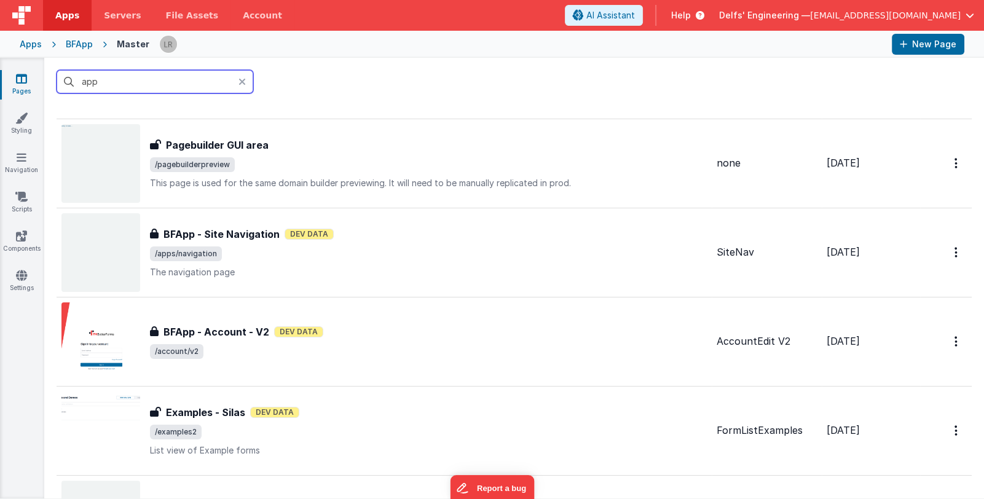
click at [176, 82] on input "app" at bounding box center [155, 81] width 197 height 23
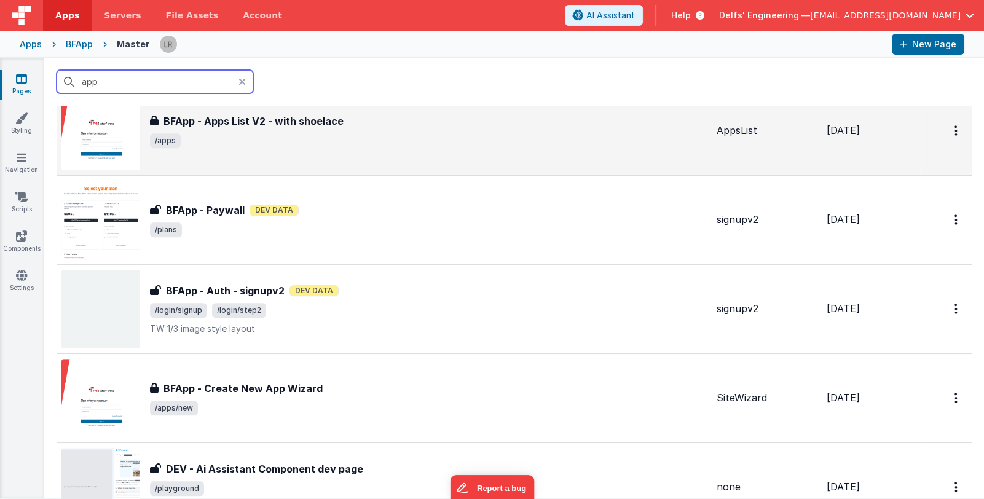
scroll to position [860, 0]
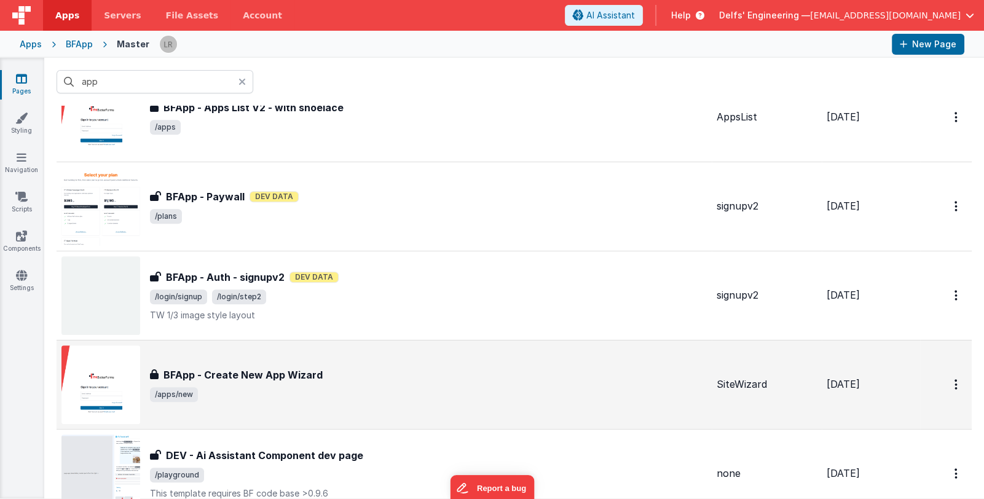
click at [485, 374] on div "BFApp - Create New App Wizard" at bounding box center [428, 374] width 557 height 15
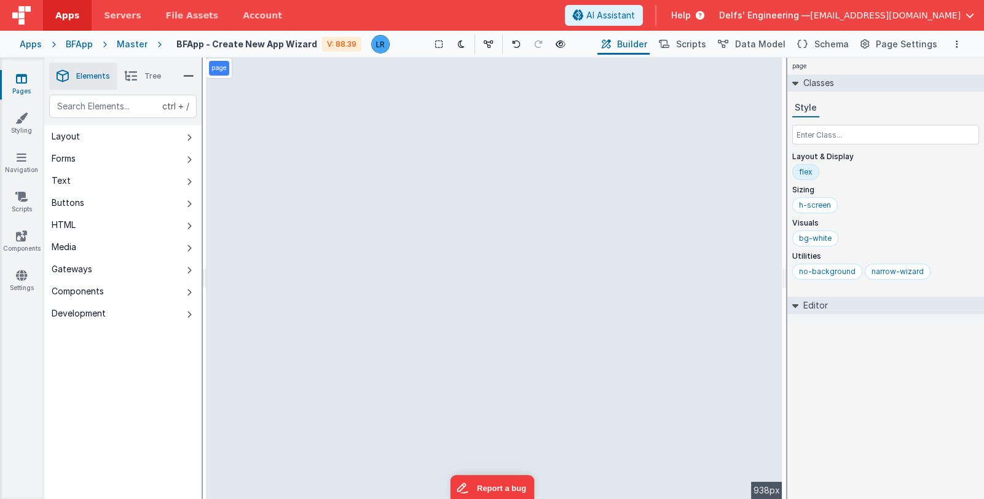
click at [378, 108] on div "page --> 938px" at bounding box center [494, 278] width 576 height 441
click at [519, 106] on div "page --> 938px" at bounding box center [494, 278] width 576 height 441
click at [146, 76] on span "Tree" at bounding box center [152, 76] width 17 height 10
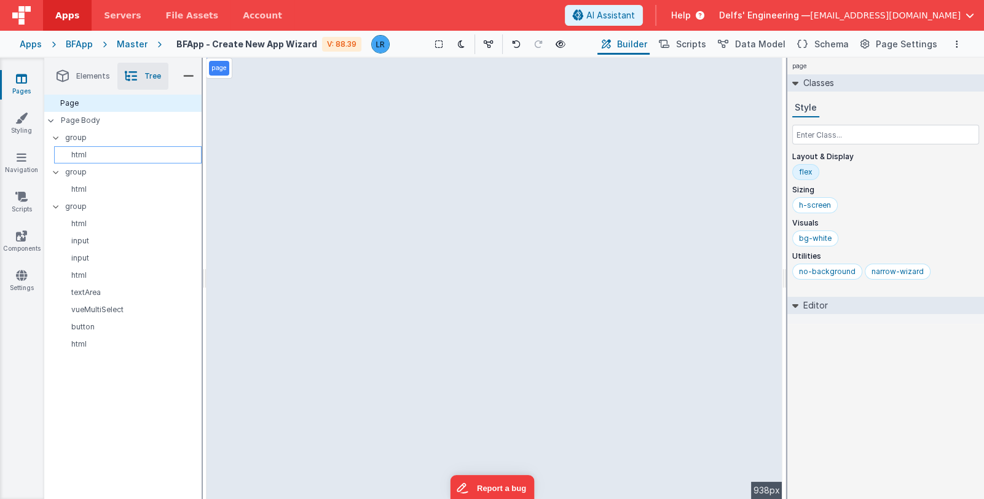
click at [120, 146] on div "html" at bounding box center [127, 154] width 147 height 17
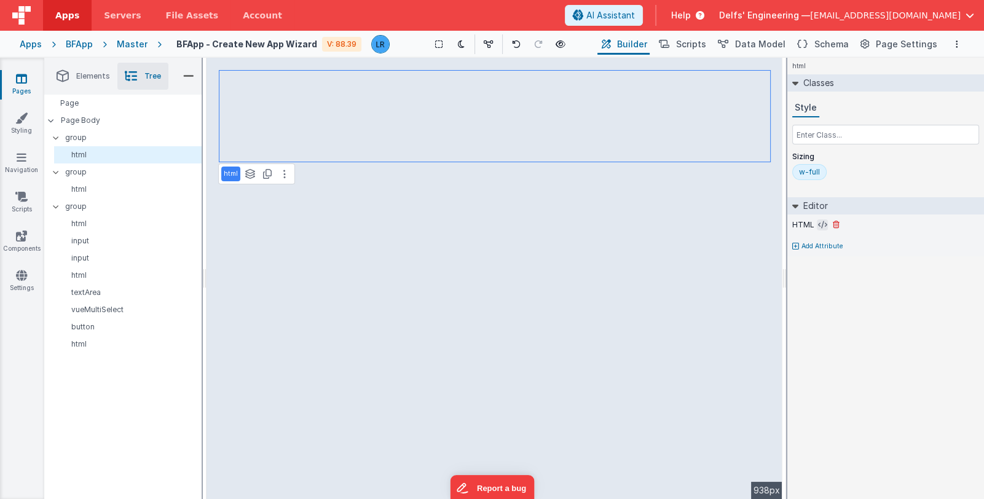
click at [816, 225] on button at bounding box center [821, 224] width 11 height 11
click at [820, 224] on icon at bounding box center [822, 225] width 9 height 10
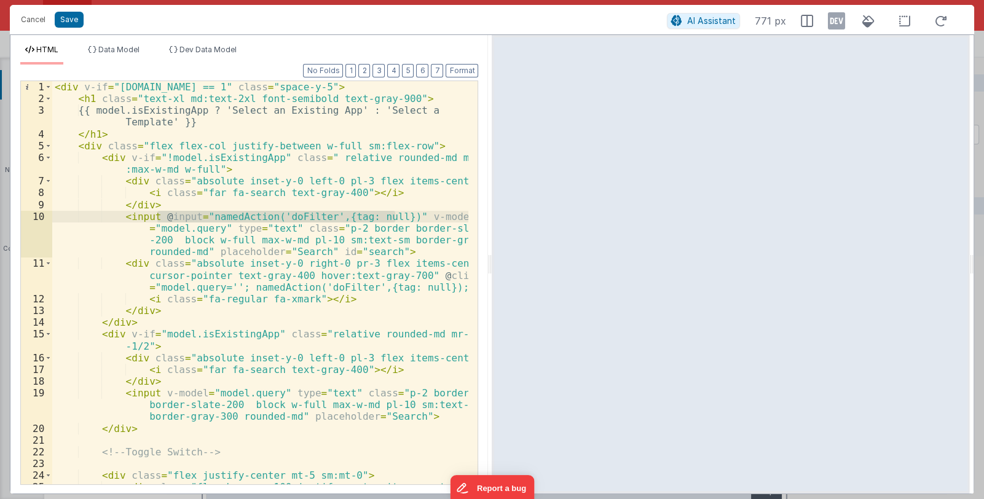
drag, startPoint x: 157, startPoint y: 216, endPoint x: 393, endPoint y: 219, distance: 235.9
click at [393, 219] on div "< div v-if = "model.tab == 1" class = "space-y-5" > < h1 class = "text-xl md:te…" at bounding box center [260, 300] width 417 height 439
click at [25, 20] on button "Cancel" at bounding box center [33, 19] width 37 height 17
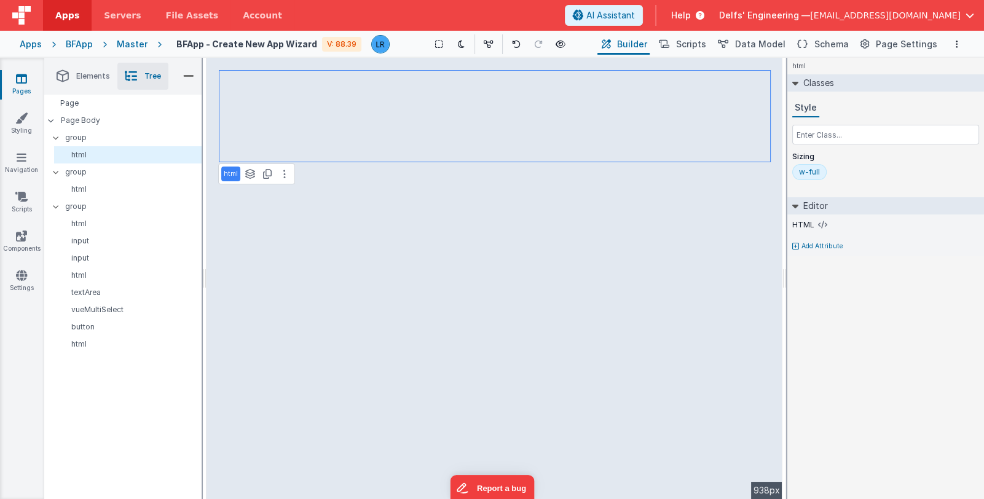
click at [15, 79] on link "Pages" at bounding box center [21, 84] width 44 height 25
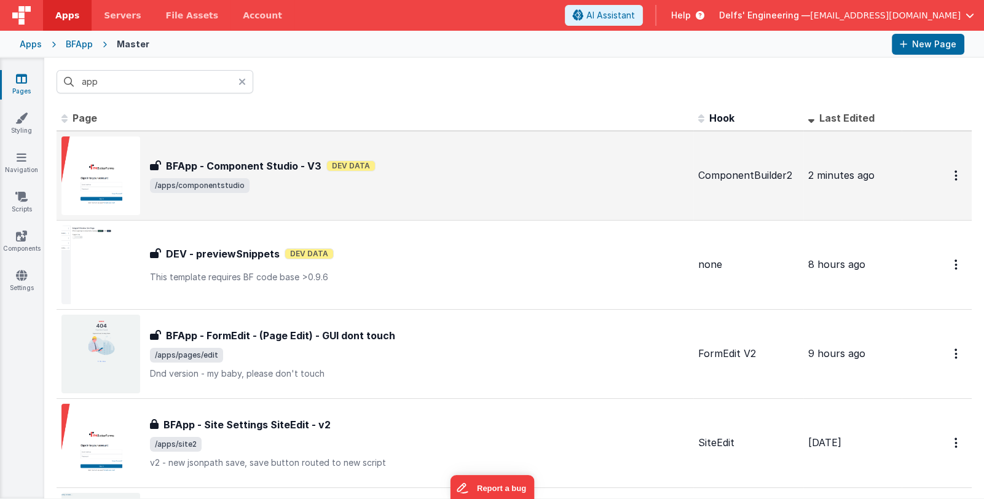
click at [348, 181] on span "/apps/componentstudio" at bounding box center [419, 185] width 538 height 15
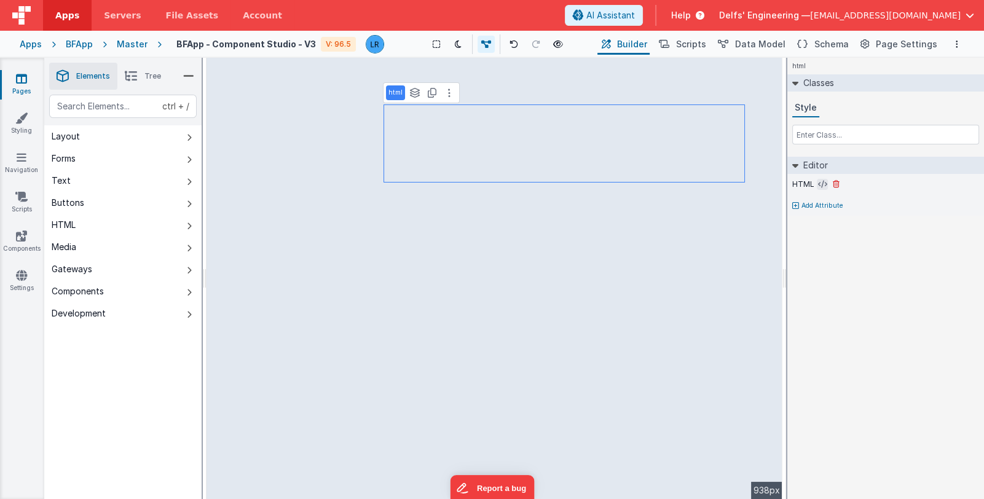
click at [818, 182] on icon at bounding box center [822, 184] width 9 height 10
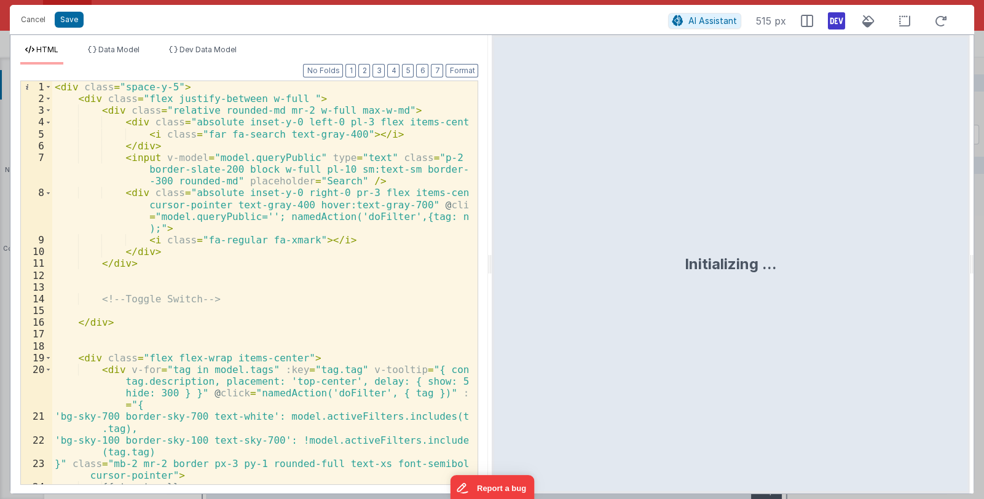
click at [152, 154] on div "< div class = "space-y-5" > < div class = "flex justify-between w-full " > < di…" at bounding box center [260, 294] width 417 height 426
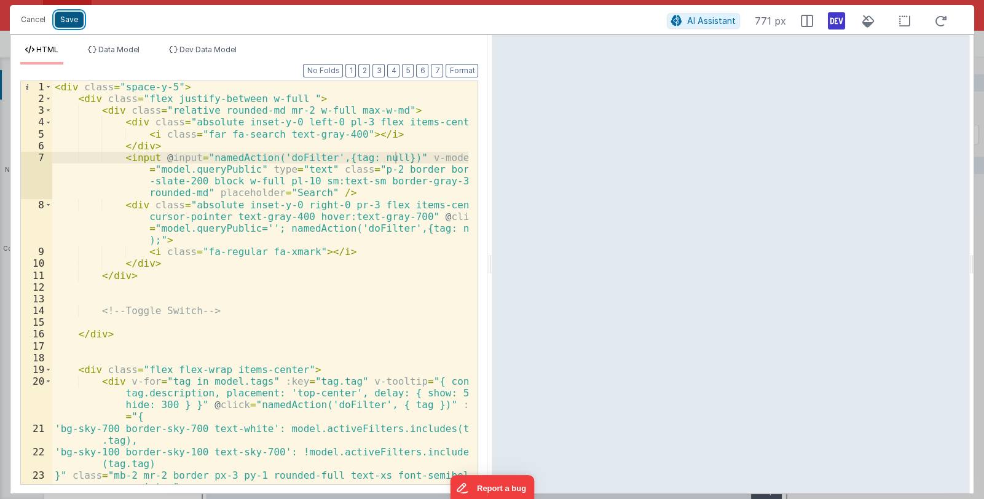
click at [68, 14] on button "Save" at bounding box center [69, 20] width 29 height 16
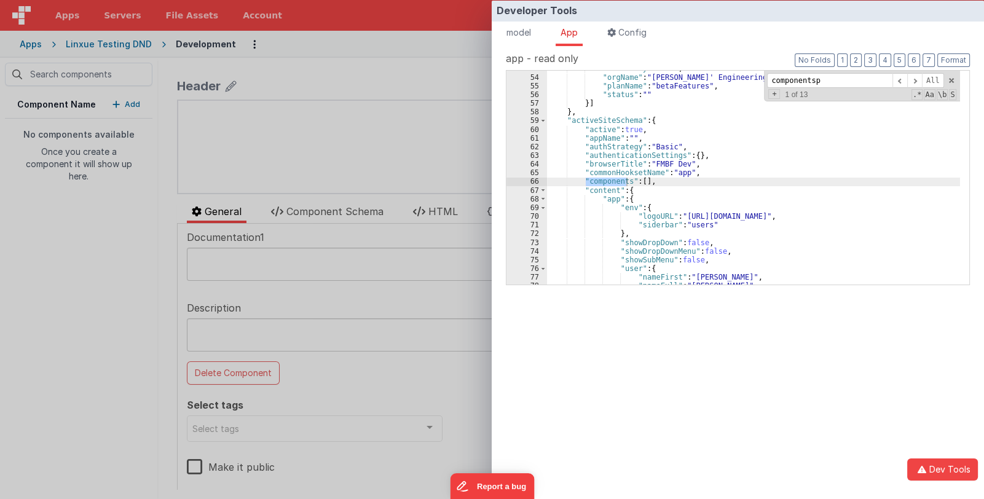
scroll to position [17252, 0]
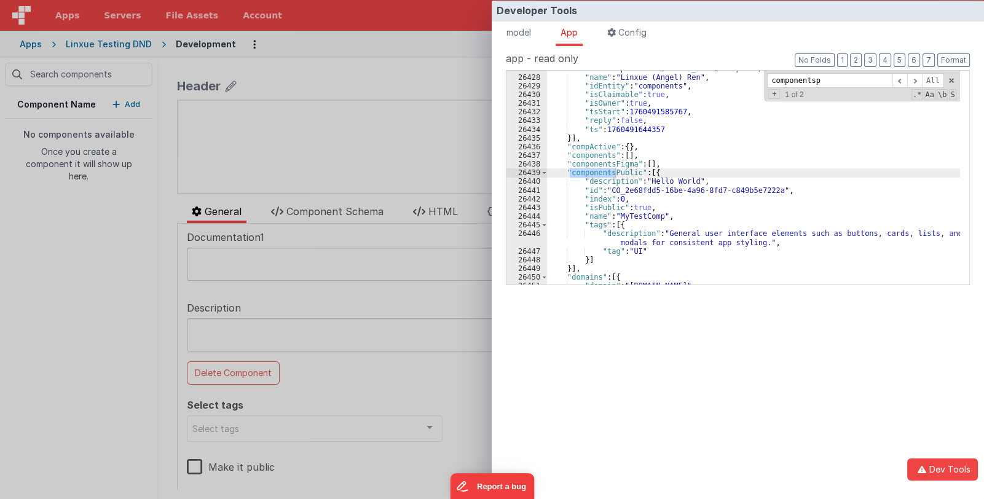
type input "componentsp"
drag, startPoint x: 585, startPoint y: 182, endPoint x: 628, endPoint y: 184, distance: 43.0
click at [628, 184] on div ""avatarURL" : "https://s.gravatar.com/avatar/0cc89ea87d3ef7af341bf65f2365a7ce?d…" at bounding box center [753, 175] width 413 height 240
click at [367, 79] on div "Developer Tools model App Params Log (1) Misc Windows Config model - read only …" at bounding box center [492, 249] width 984 height 499
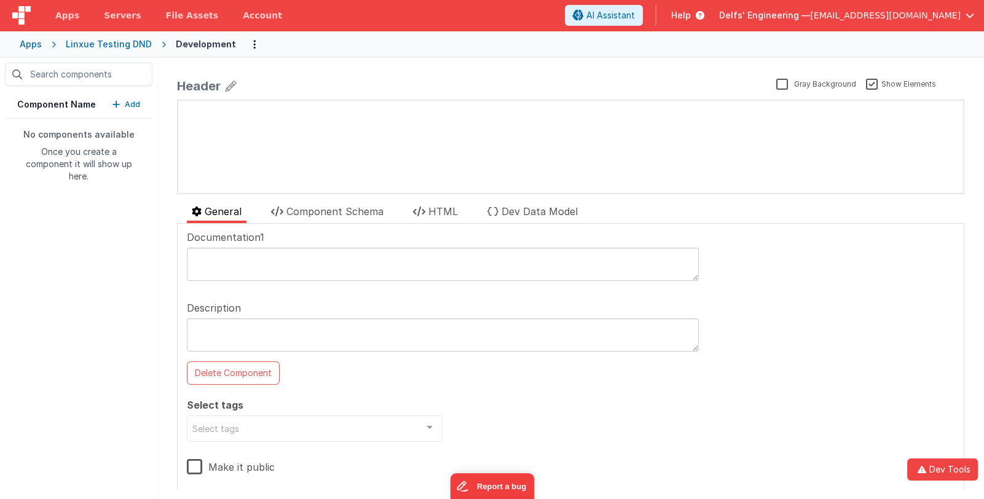
click at [797, 15] on span "Delfs' Engineering —" at bounding box center [764, 15] width 91 height 12
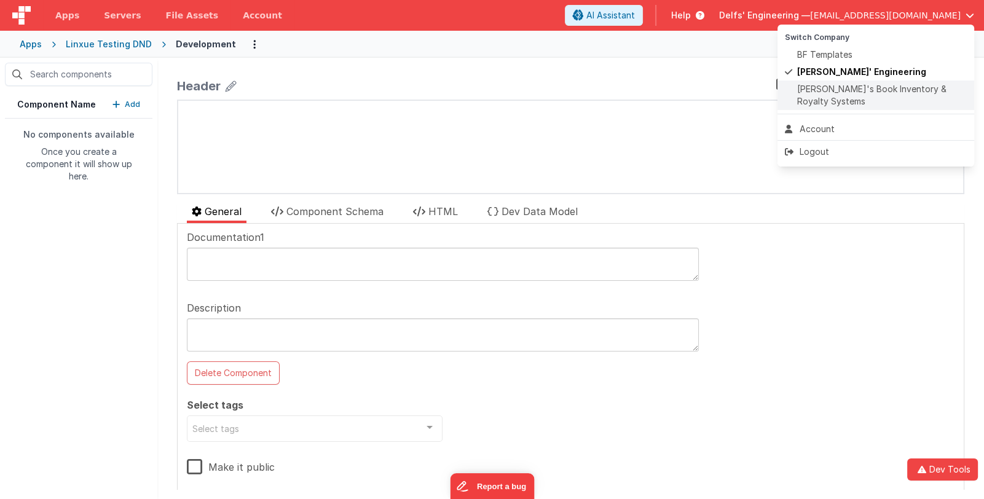
click at [811, 87] on span "Jason's Book Inventory & Royalty Systems" at bounding box center [882, 95] width 170 height 25
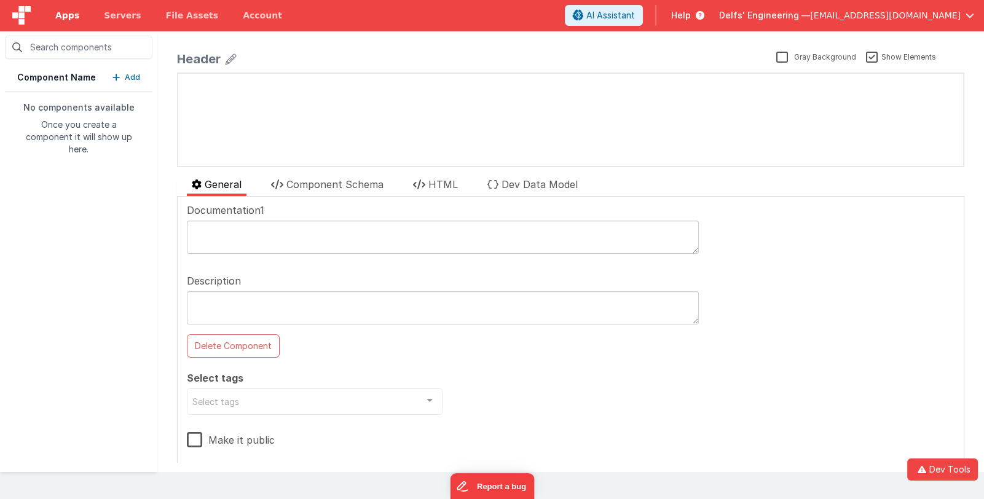
click at [71, 17] on span "Apps" at bounding box center [67, 15] width 24 height 12
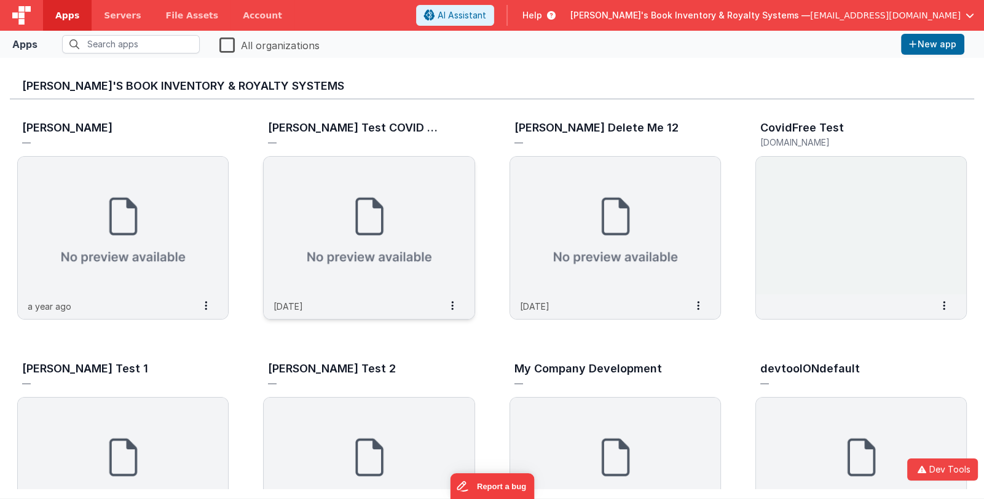
click at [419, 270] on img at bounding box center [369, 226] width 210 height 138
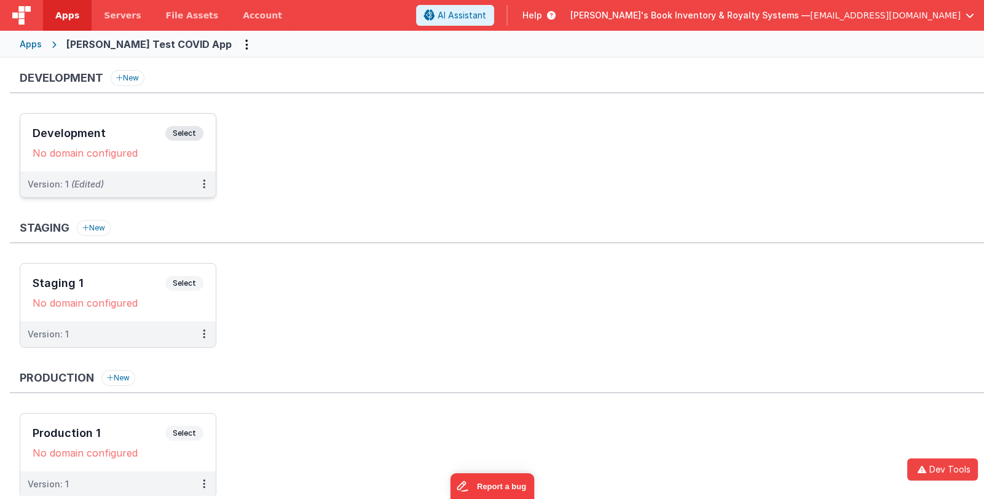
click at [112, 131] on h3 "Development" at bounding box center [99, 133] width 133 height 12
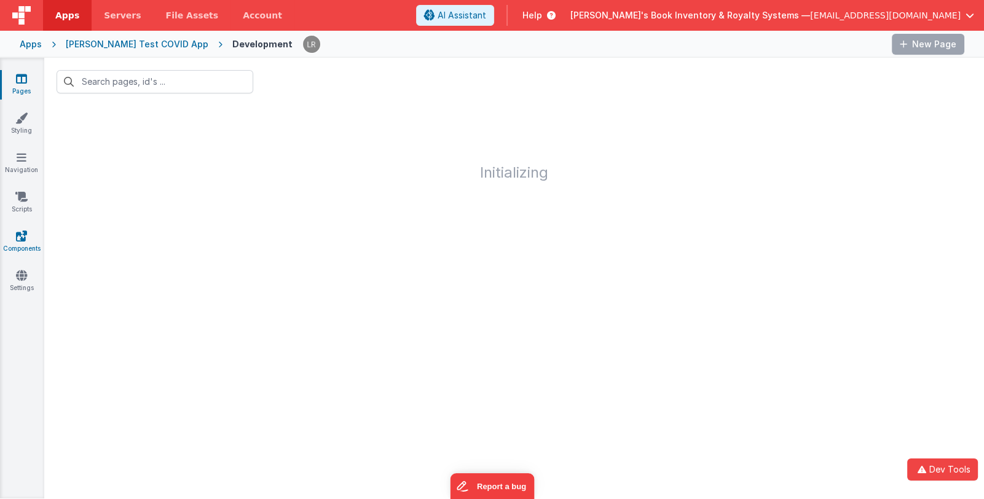
click at [21, 237] on icon at bounding box center [21, 236] width 11 height 12
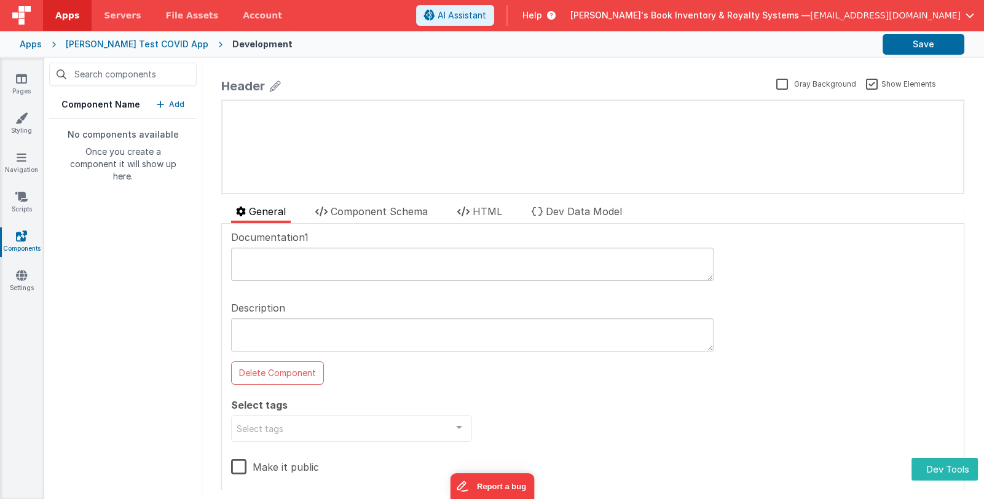
click at [173, 100] on p "Add" at bounding box center [176, 104] width 15 height 12
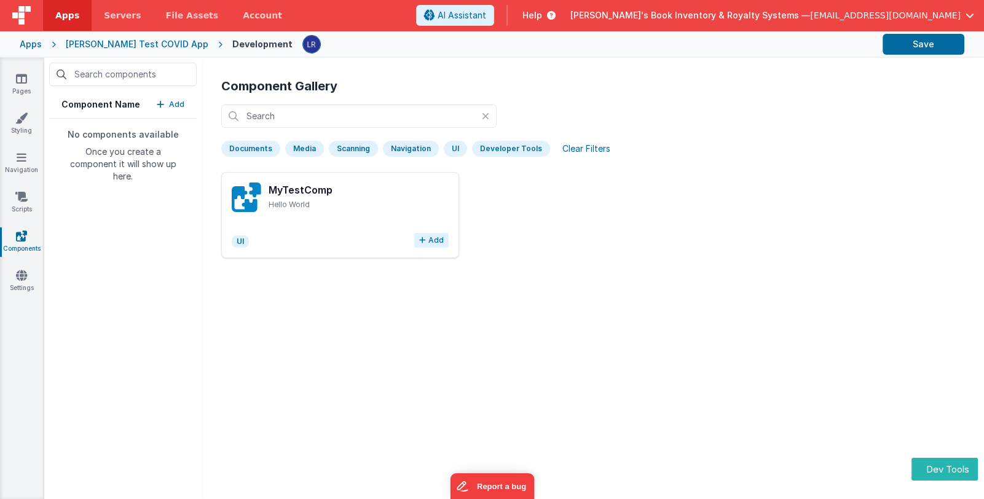
click at [432, 240] on button "Add" at bounding box center [431, 240] width 34 height 15
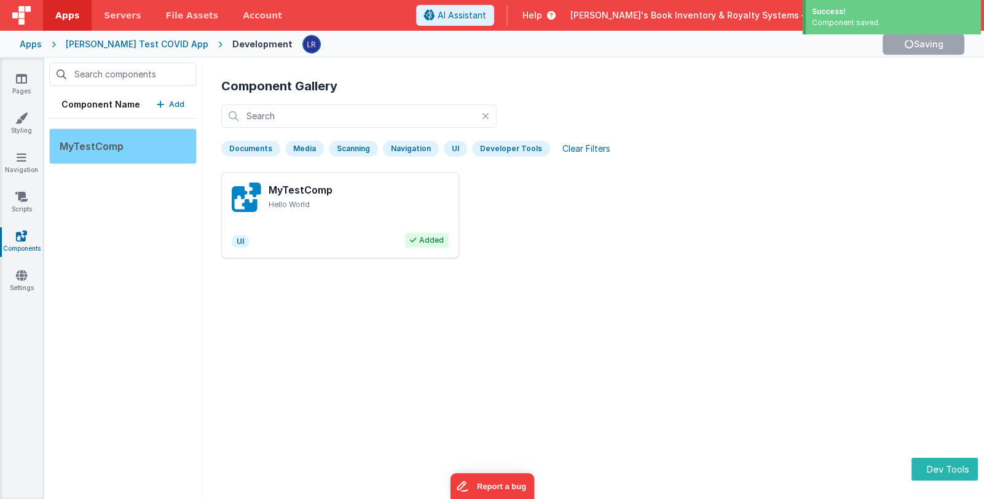
click at [154, 146] on div "MyTestComp" at bounding box center [122, 146] width 147 height 36
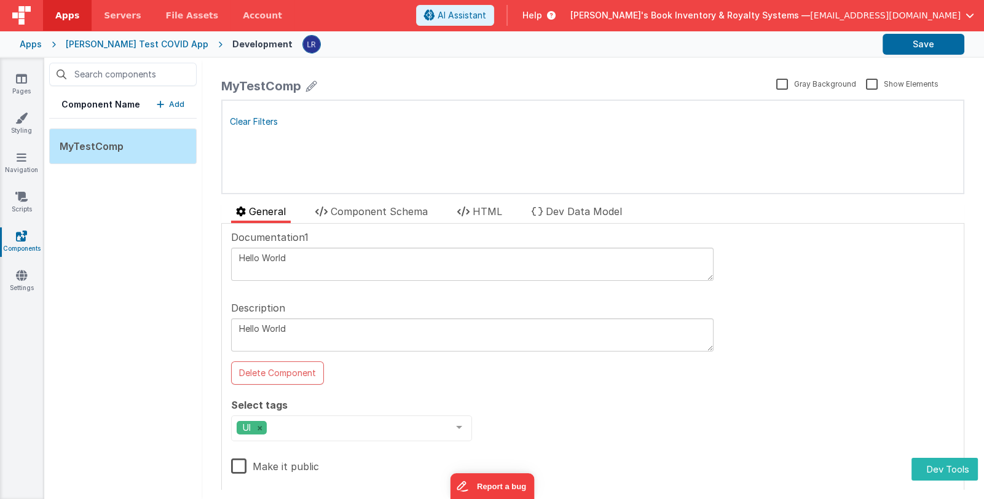
drag, startPoint x: 292, startPoint y: 256, endPoint x: 264, endPoint y: 251, distance: 28.8
click at [264, 251] on textarea "Hello World" at bounding box center [472, 264] width 482 height 33
drag, startPoint x: 344, startPoint y: 254, endPoint x: 203, endPoint y: 256, distance: 140.7
click at [203, 256] on div "MyTestComp Gray Background Show Elements General Component Schema HTML Dev Data…" at bounding box center [593, 278] width 782 height 441
type textarea "Hello From [PERSON_NAME]'s Org"
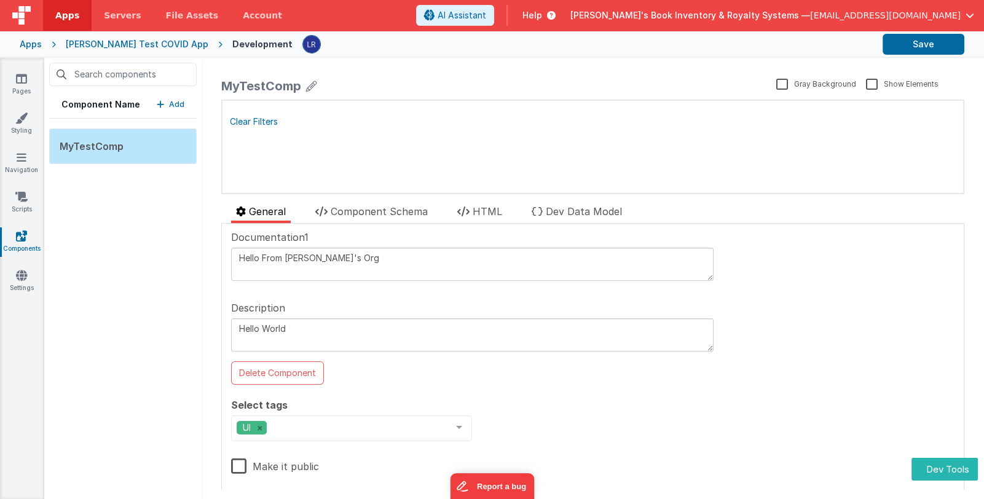
drag, startPoint x: 307, startPoint y: 324, endPoint x: 193, endPoint y: 320, distance: 113.7
click at [193, 320] on div "Component Name Add MyTestComp MyTestComp Gray Background Show Elements General …" at bounding box center [513, 278] width 939 height 441
paste textarea "From Jason's Org"
type textarea "Hello From [PERSON_NAME]'s Org"
click at [310, 87] on icon at bounding box center [311, 85] width 11 height 17
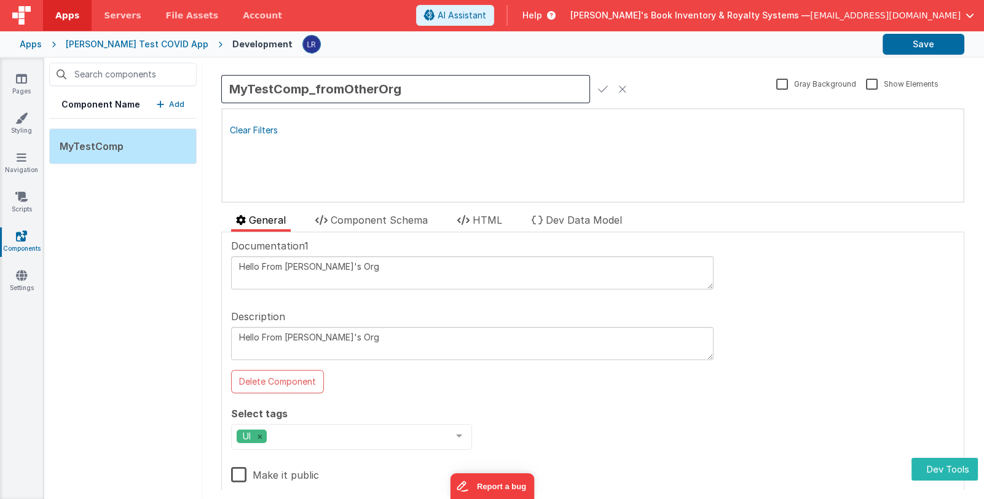
type input "MyTestComp_fromOtherOrg"
click at [601, 85] on icon at bounding box center [603, 88] width 10 height 17
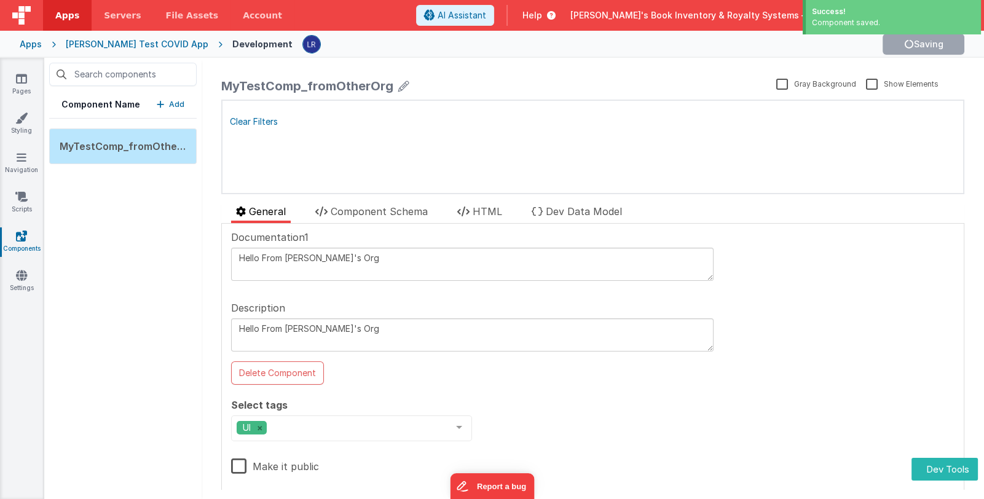
click at [295, 466] on label "Make it public" at bounding box center [275, 464] width 88 height 26
click at [0, 0] on input "Make it public" at bounding box center [0, 0] width 0 height 0
click at [928, 39] on button "Save" at bounding box center [923, 44] width 82 height 21
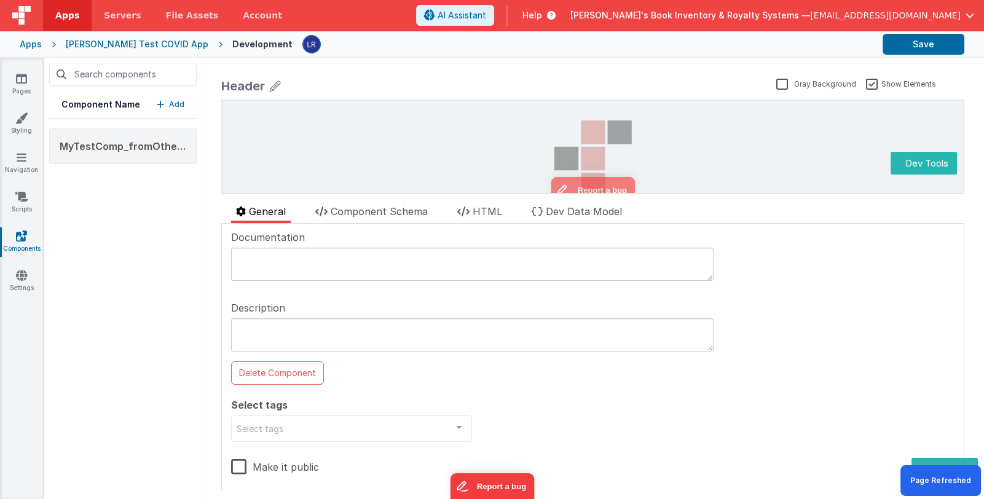
click at [687, 14] on span "Jason's Book Inventory & Royalty Systems —" at bounding box center [690, 15] width 240 height 12
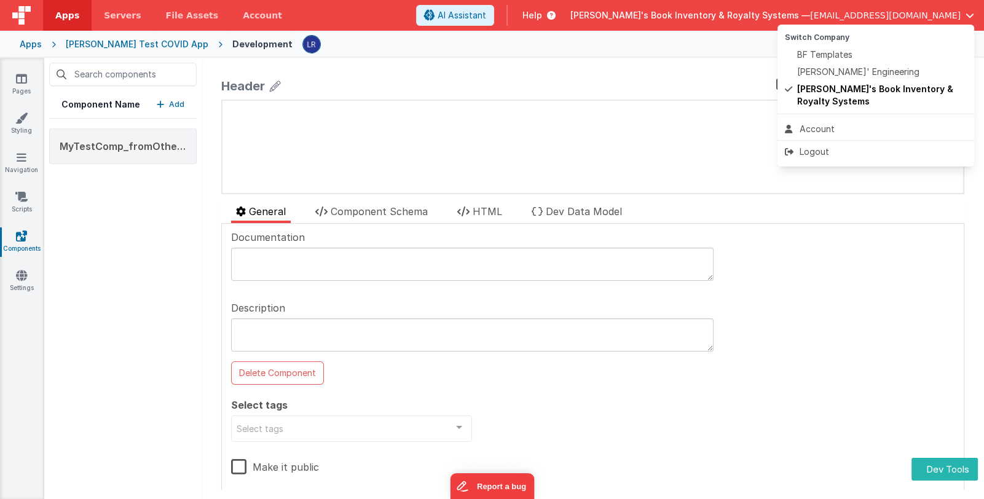
click at [176, 105] on button at bounding box center [492, 249] width 984 height 499
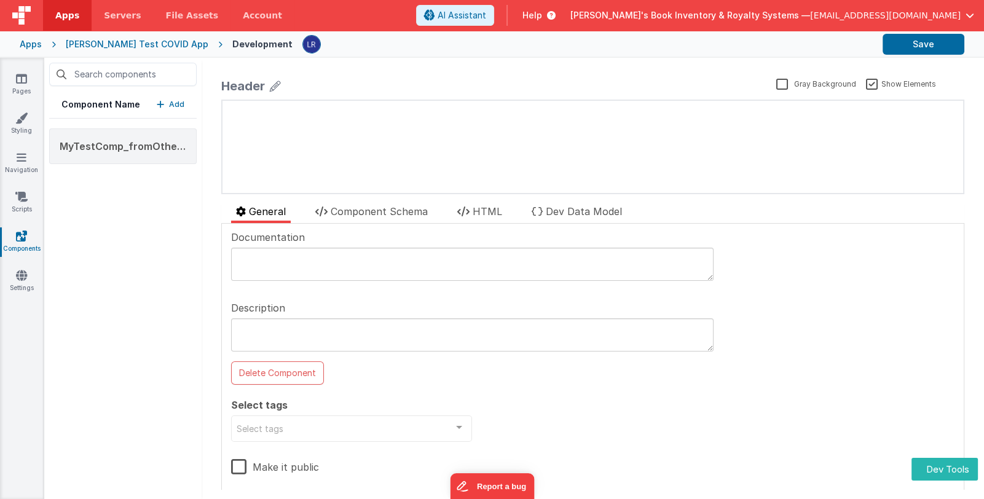
click at [179, 100] on p "Add" at bounding box center [176, 104] width 15 height 12
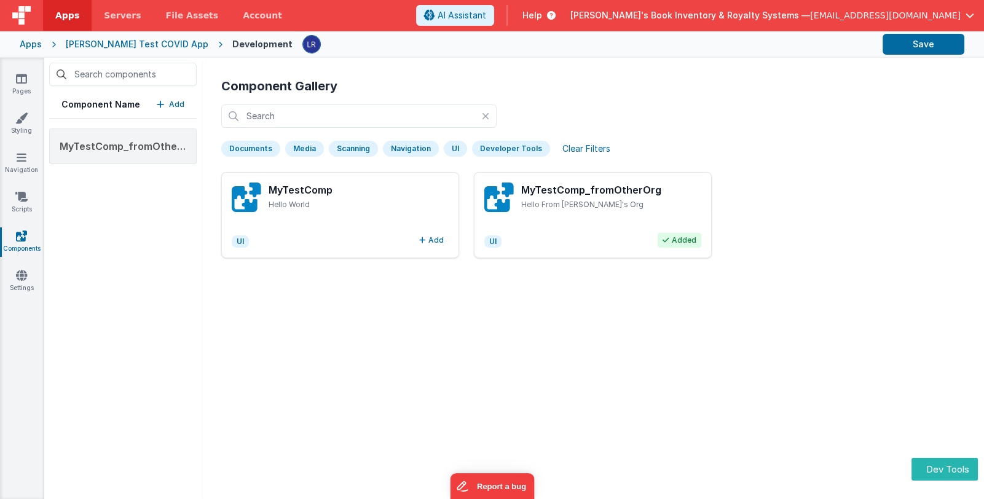
click at [750, 8] on div "Jason's Book Inventory & Royalty Systems — linxue@delfsengineering.ca" at bounding box center [772, 15] width 404 height 21
click at [785, 15] on span "Jason's Book Inventory & Royalty Systems —" at bounding box center [690, 15] width 240 height 12
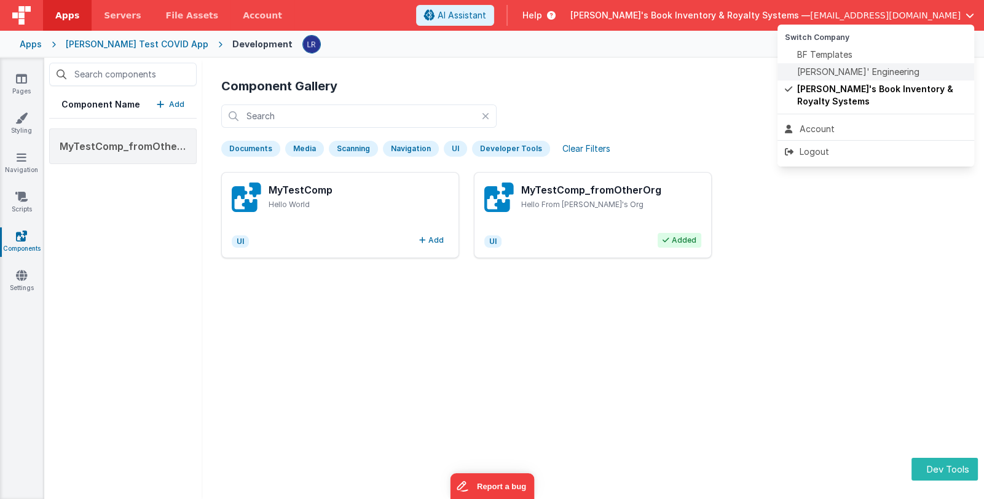
click at [814, 74] on span "Delfs' Engineering" at bounding box center [858, 72] width 122 height 12
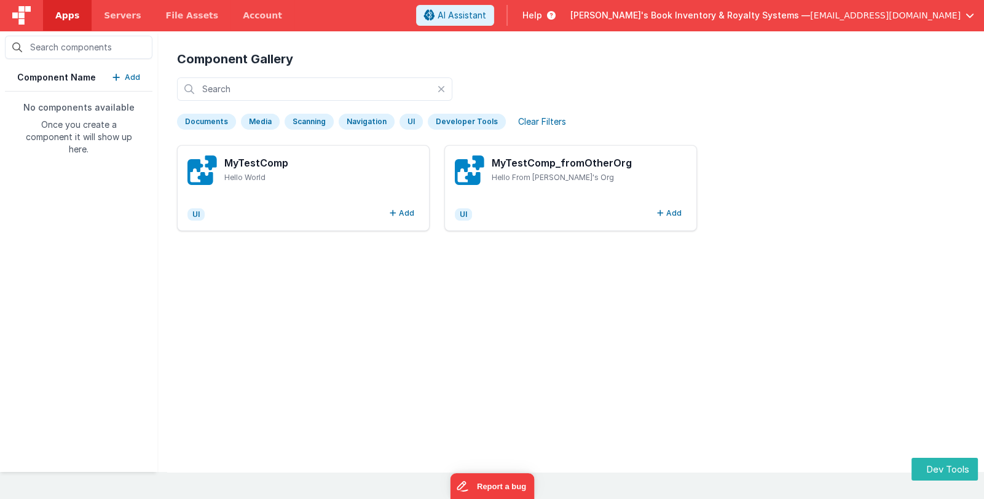
click at [57, 18] on span "Apps" at bounding box center [67, 15] width 24 height 12
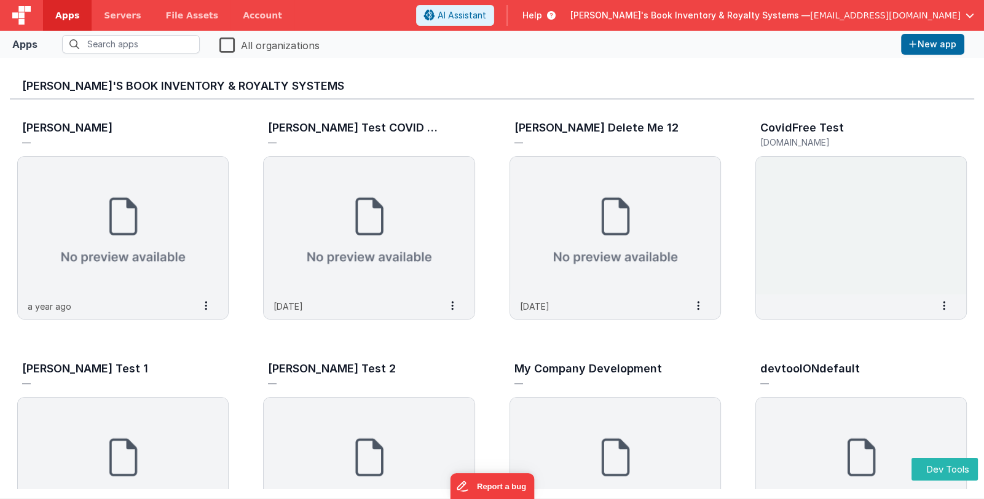
click at [69, 17] on span "Apps" at bounding box center [67, 15] width 24 height 12
click at [719, 14] on div "Help" at bounding box center [687, 15] width 63 height 21
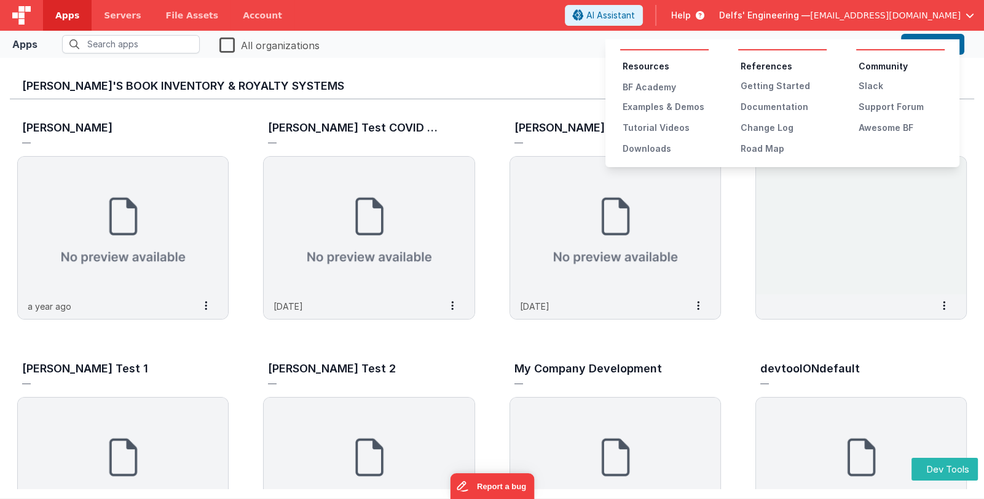
click at [504, 51] on button at bounding box center [492, 249] width 984 height 499
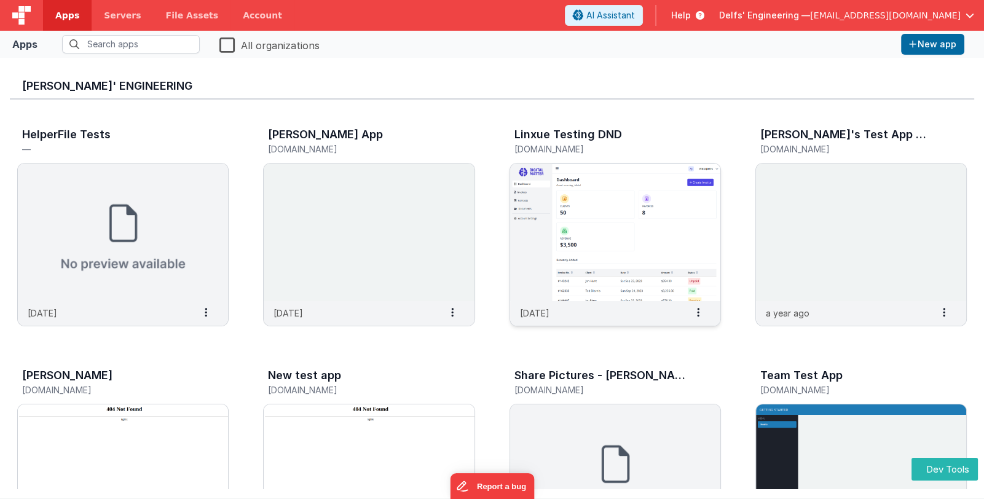
scroll to position [222, 0]
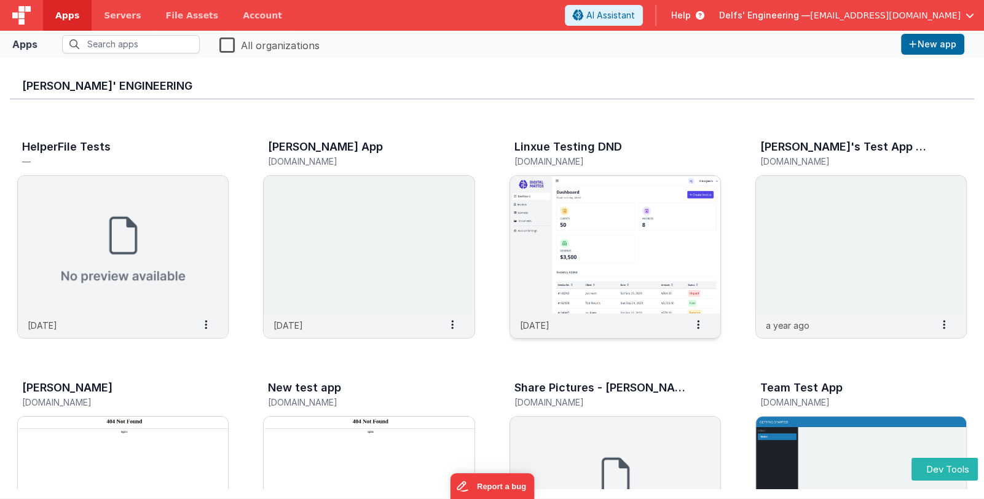
click at [577, 234] on img at bounding box center [615, 245] width 210 height 138
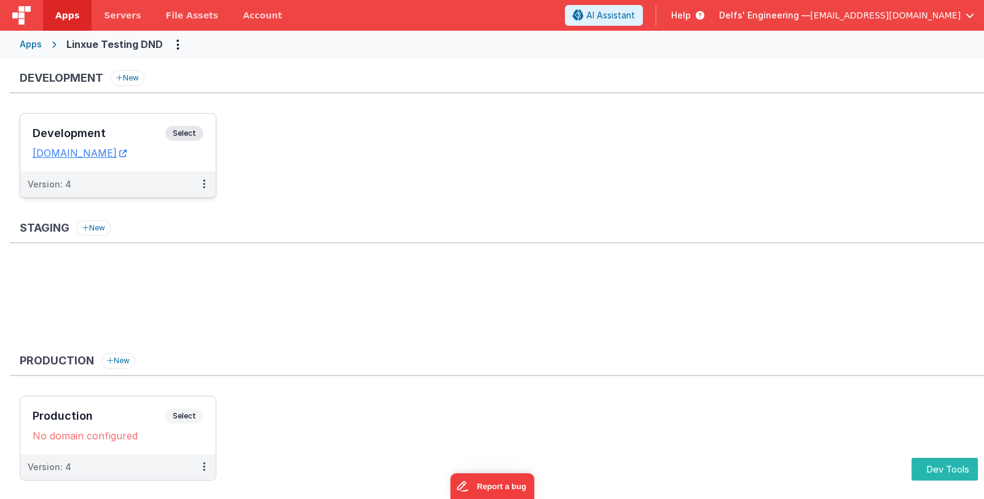
click at [111, 131] on h3 "Development" at bounding box center [99, 133] width 133 height 12
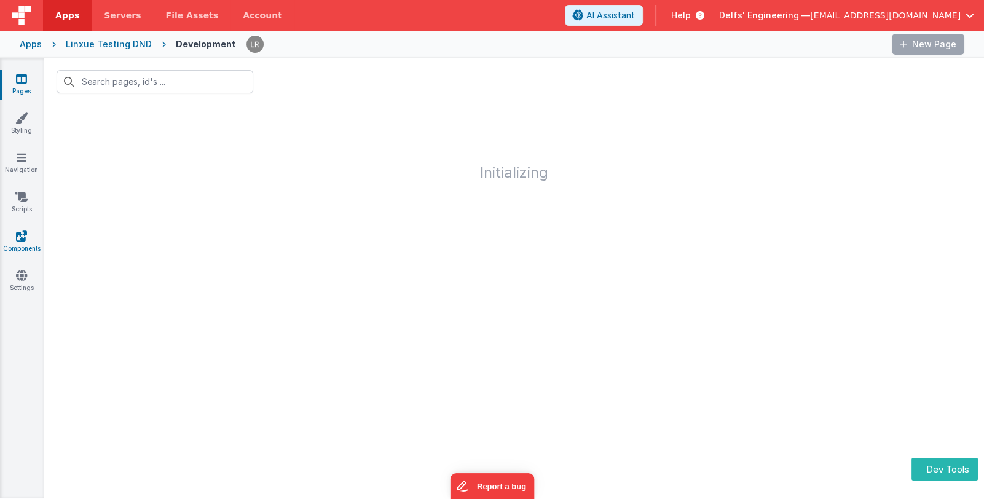
click at [23, 241] on icon at bounding box center [21, 236] width 11 height 12
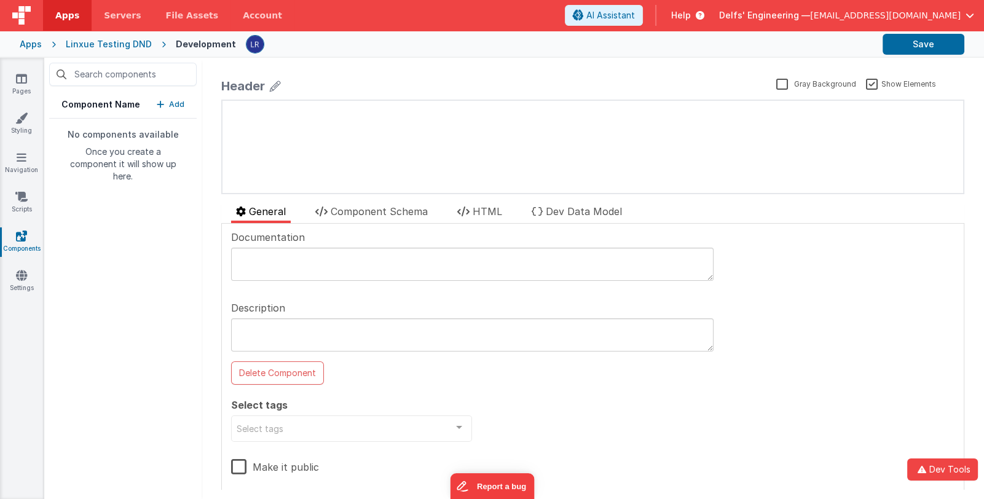
click at [170, 105] on p "Add" at bounding box center [176, 104] width 15 height 12
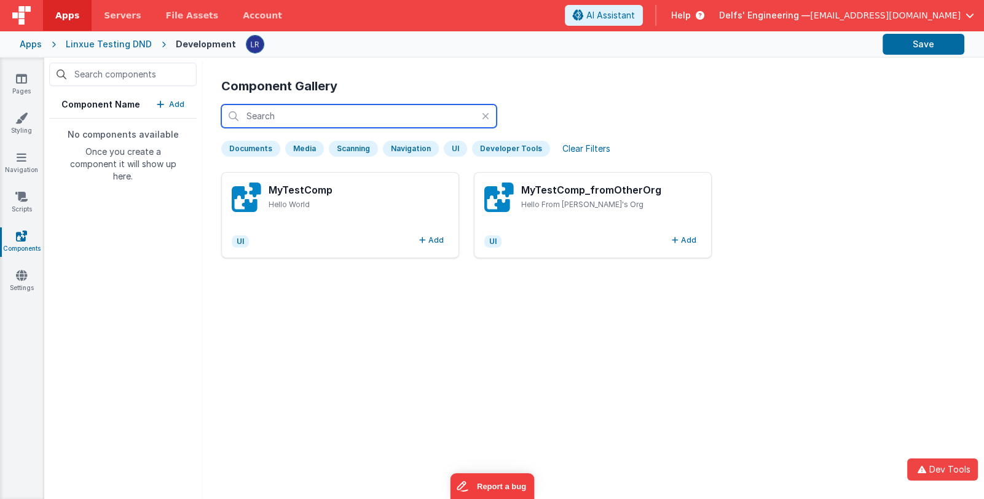
click at [296, 113] on input "text" at bounding box center [358, 115] width 275 height 23
type input "h"
type input "jason"
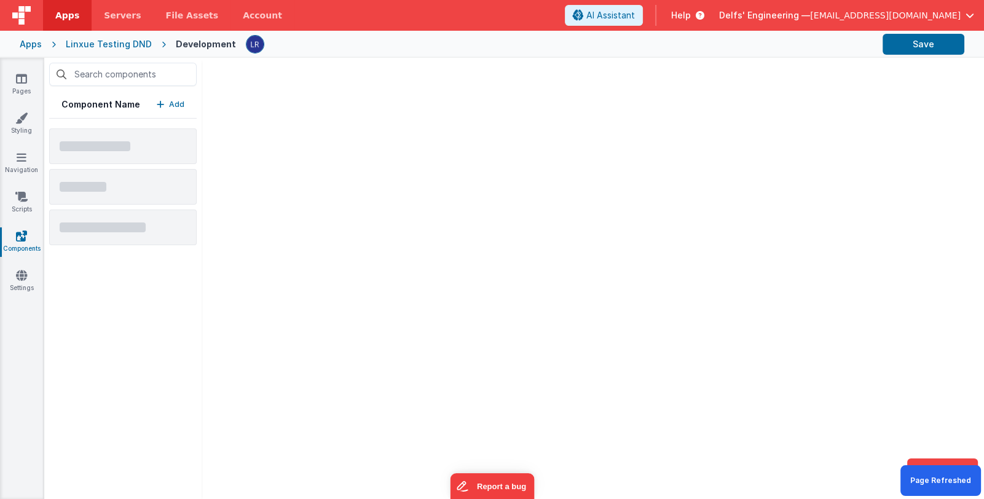
click at [169, 100] on p "Add" at bounding box center [176, 104] width 15 height 12
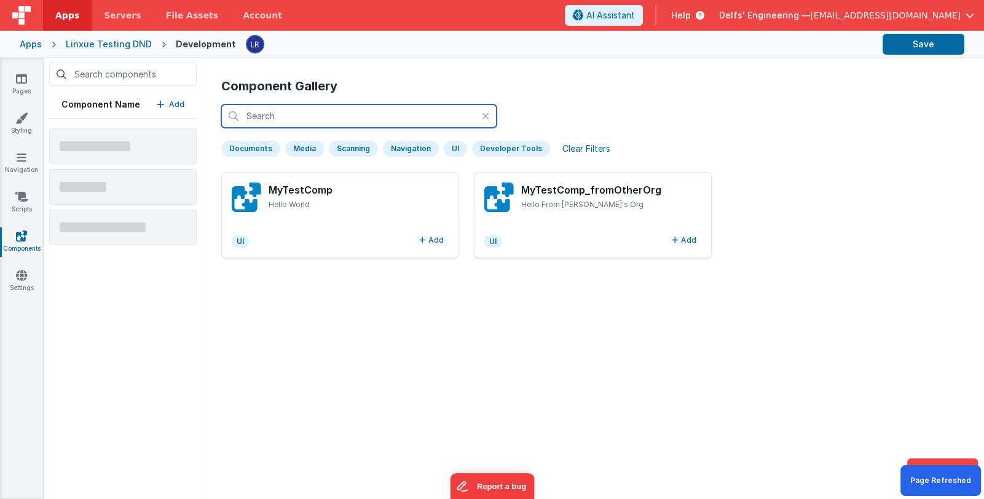
click at [283, 116] on input "text" at bounding box center [358, 115] width 275 height 23
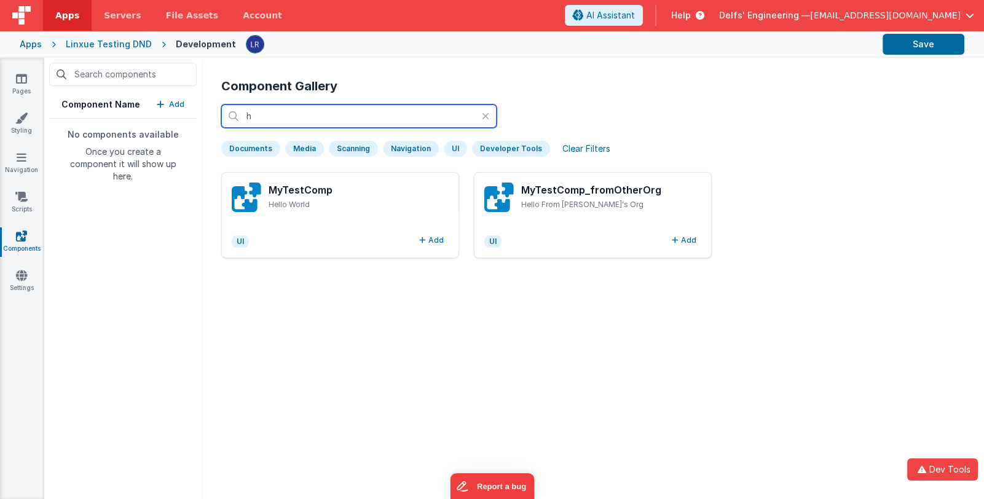
type input "he"
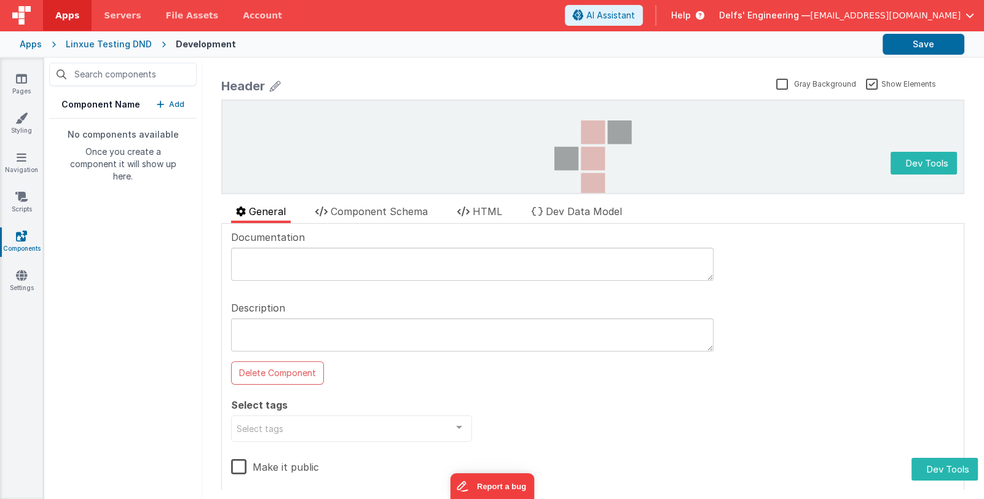
click at [173, 103] on p "Add" at bounding box center [176, 104] width 15 height 12
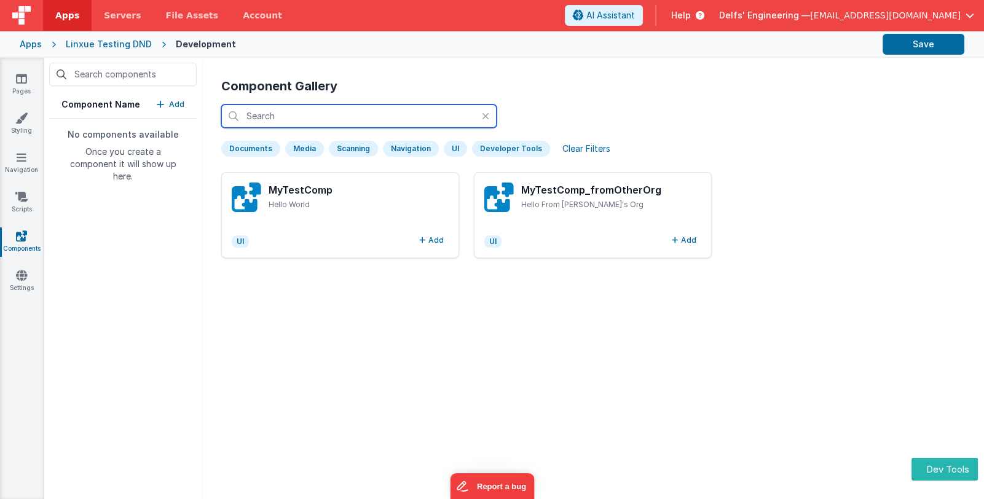
click at [298, 117] on input "text" at bounding box center [358, 115] width 275 height 23
type input "j"
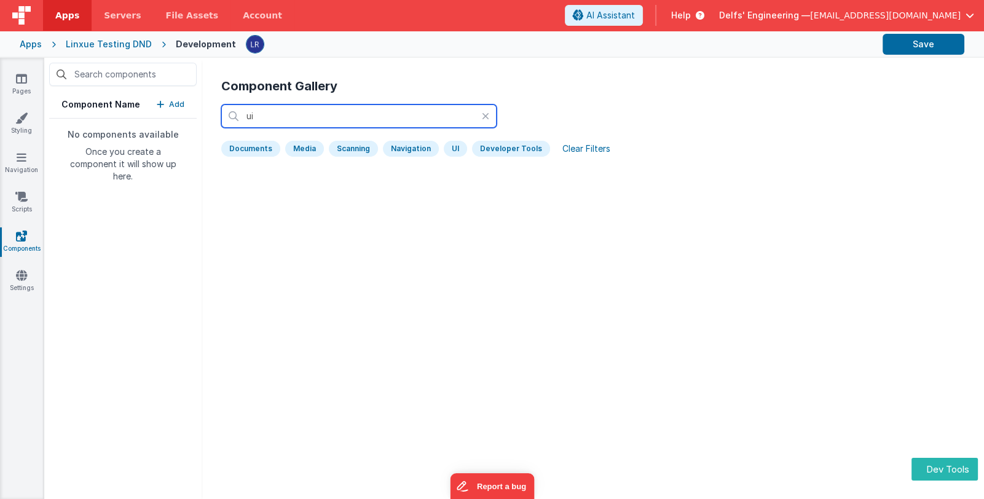
type input "u"
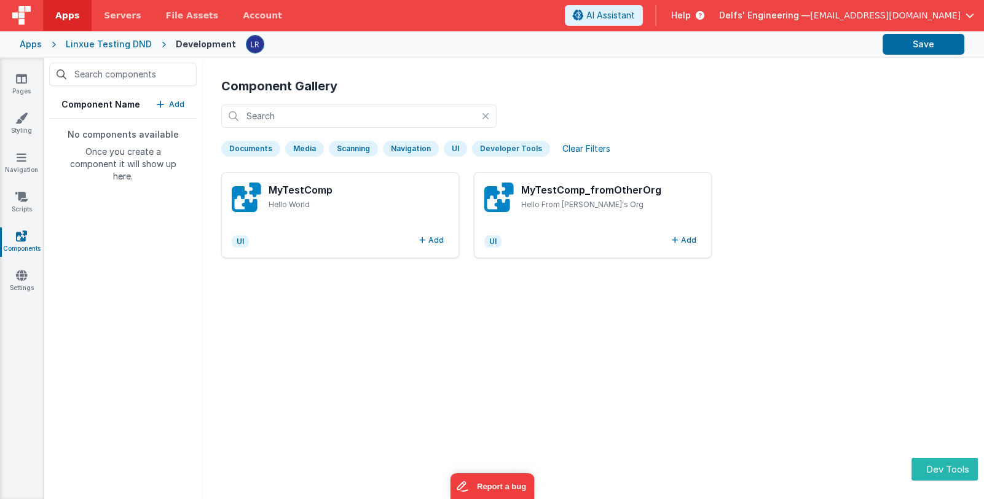
click at [448, 146] on div "UI" at bounding box center [455, 149] width 23 height 16
click at [377, 119] on input "text" at bounding box center [358, 115] width 275 height 23
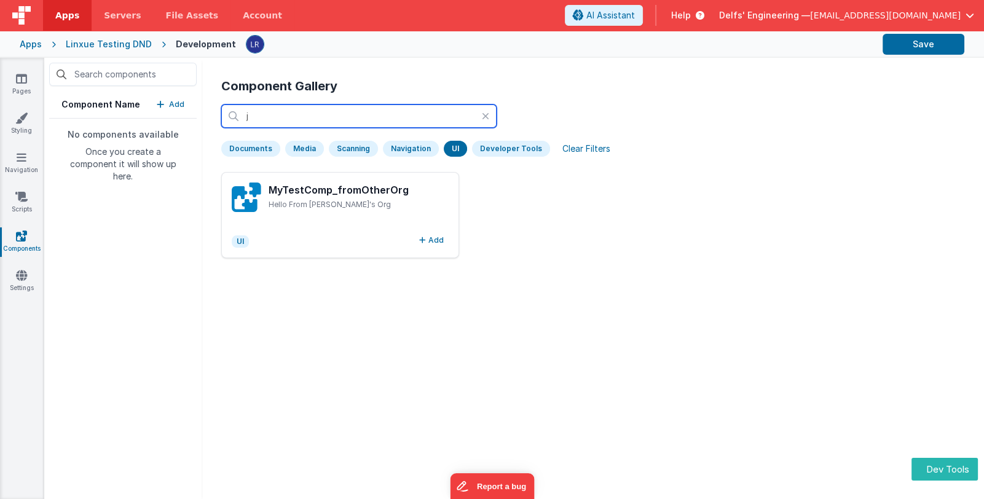
type input "j"
click at [451, 146] on div "UI" at bounding box center [455, 149] width 23 height 16
